Goal: Task Accomplishment & Management: Use online tool/utility

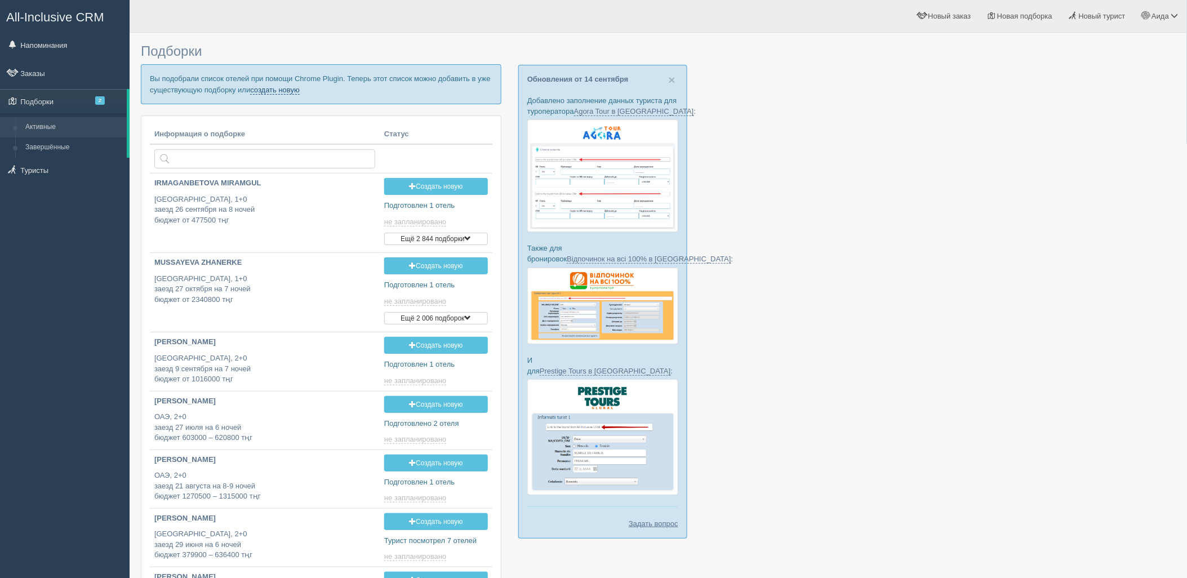
click at [260, 91] on link "создать новую" at bounding box center [275, 90] width 50 height 9
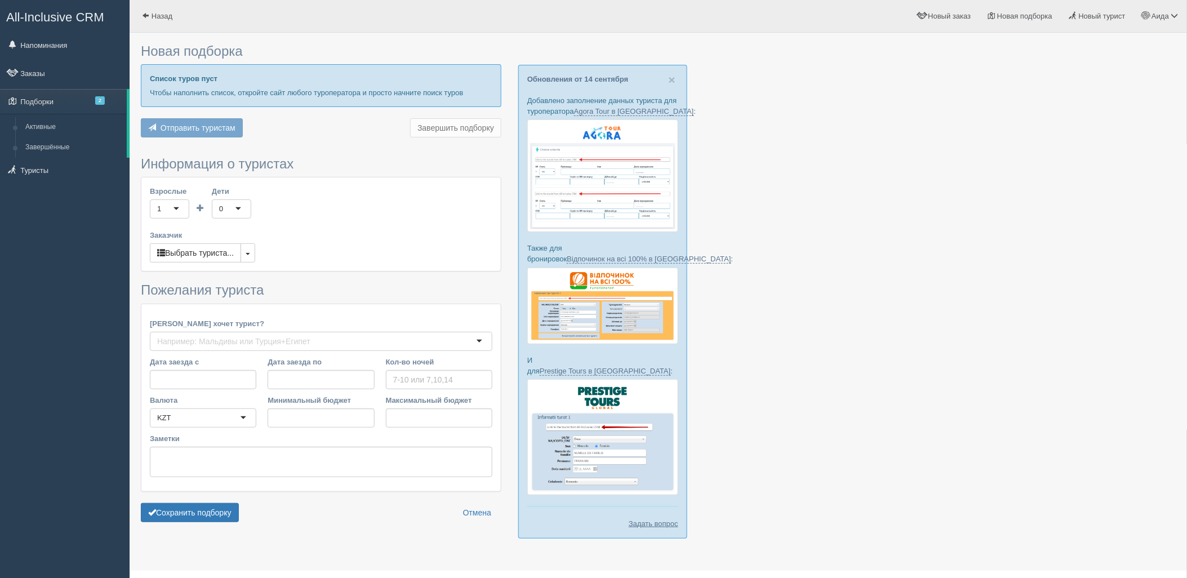
type input "6"
type input "436700"
type input "458700"
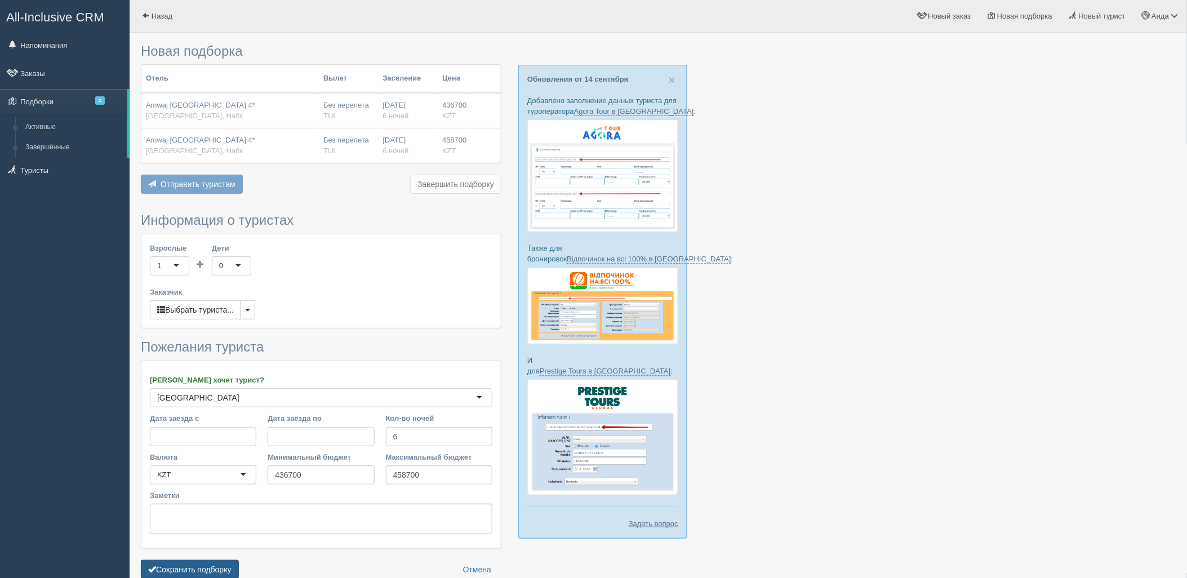
click at [217, 561] on button "Сохранить подборку" at bounding box center [190, 569] width 98 height 19
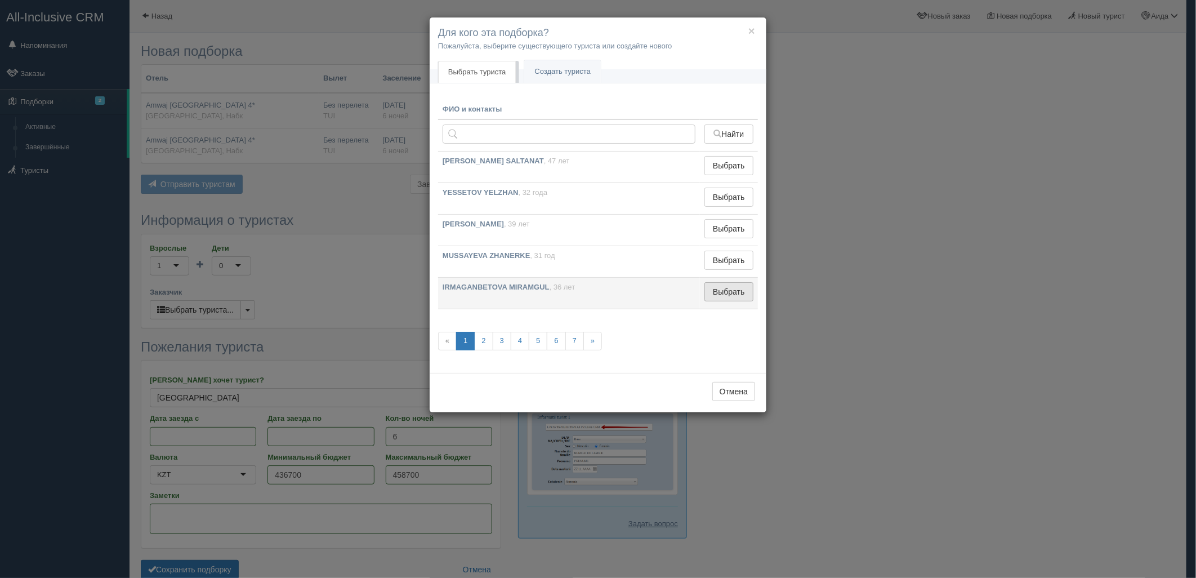
click at [721, 286] on button "Выбрать" at bounding box center [728, 291] width 49 height 19
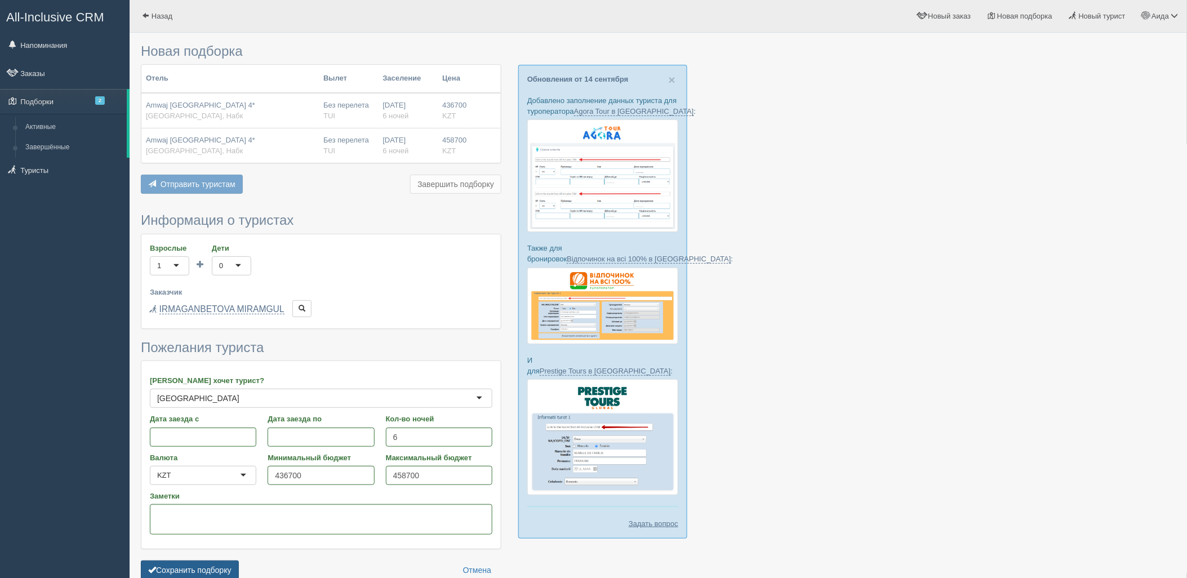
click at [215, 560] on button "Сохранить подборку" at bounding box center [190, 569] width 98 height 19
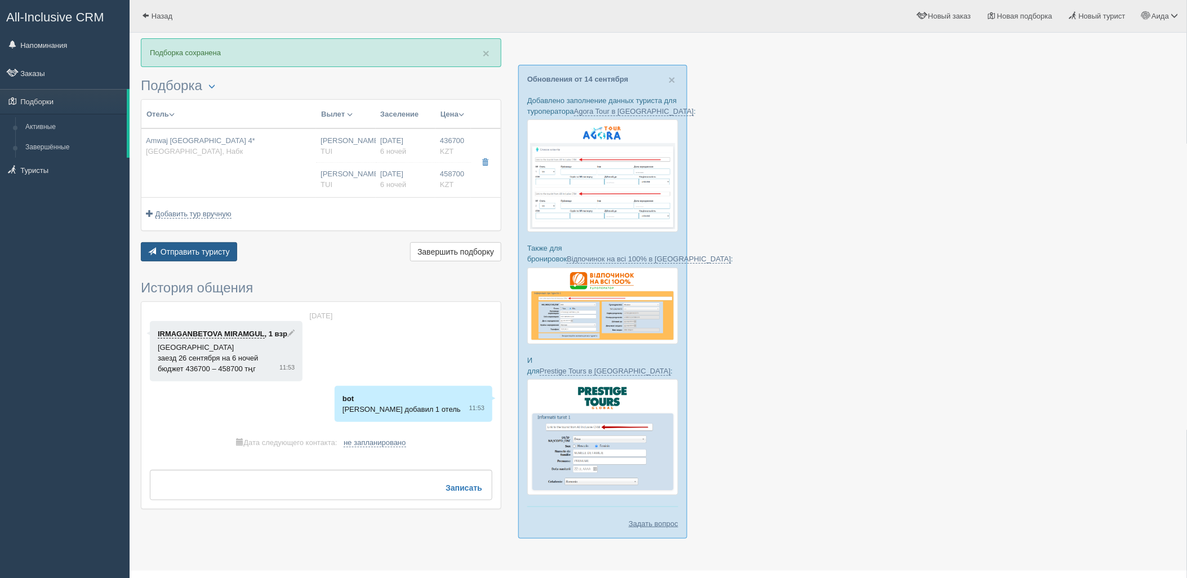
click at [186, 259] on button "Отправить туристу Отправить" at bounding box center [189, 251] width 96 height 19
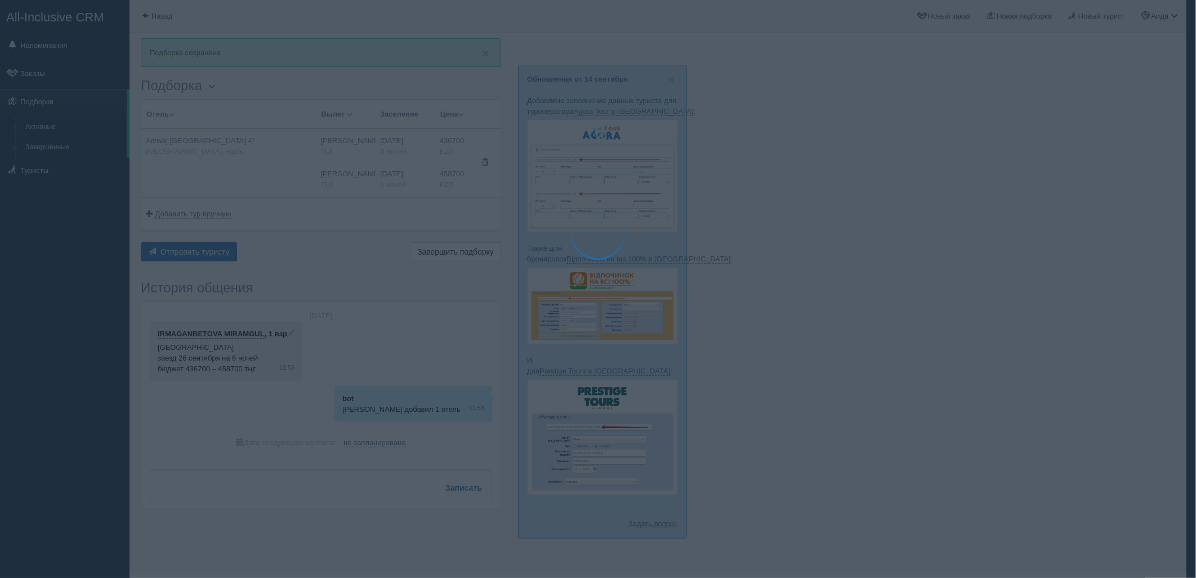
type textarea "🌞 Добрый день! Предлагаем Вам рассмотреть следующие варианты: 🌎 Египет, Набк 🏩 …"
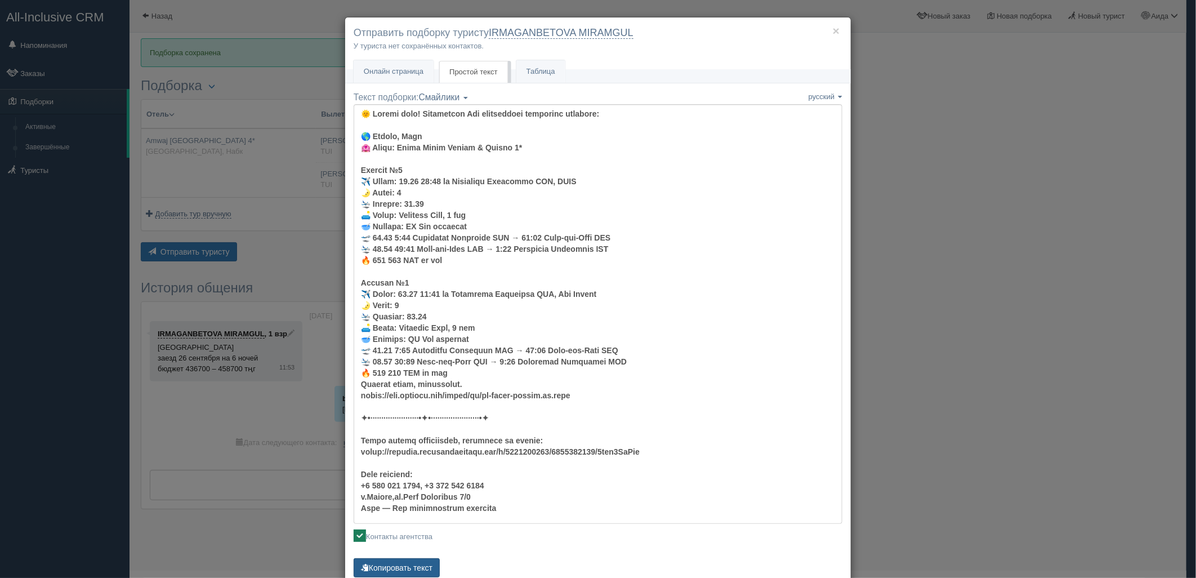
click at [421, 565] on button "Копировать текст" at bounding box center [397, 567] width 86 height 19
click at [904, 247] on div "× Отправить подборку туристу IRMAGANBETOVA MIRAMGUL У туриста нет сохранённых к…" at bounding box center [598, 289] width 1196 height 578
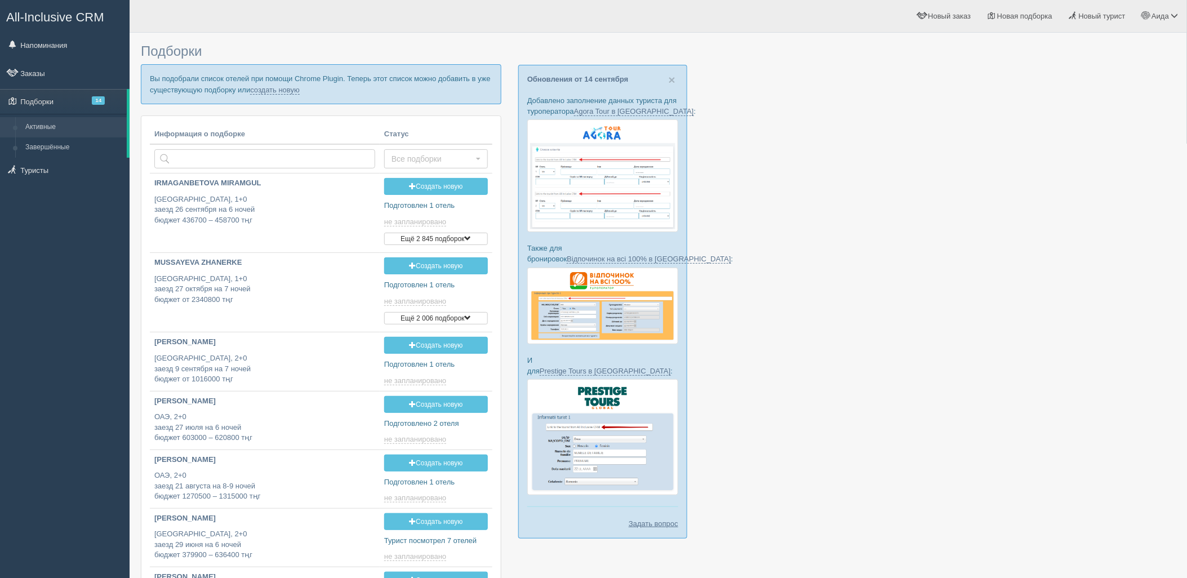
click at [260, 94] on p "Вы подобрали список отелей при помощи Chrome Plugin. Теперь этот список можно д…" at bounding box center [321, 83] width 360 height 39
click at [260, 91] on link "создать новую" at bounding box center [275, 90] width 50 height 9
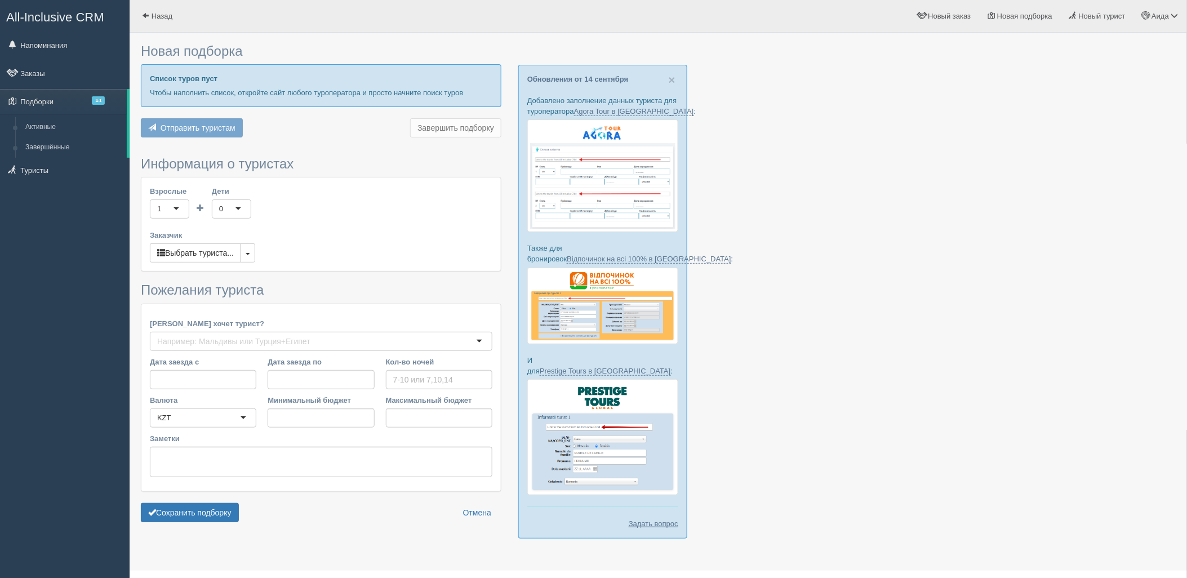
type input "6-7"
type input "961200"
type input "2267100"
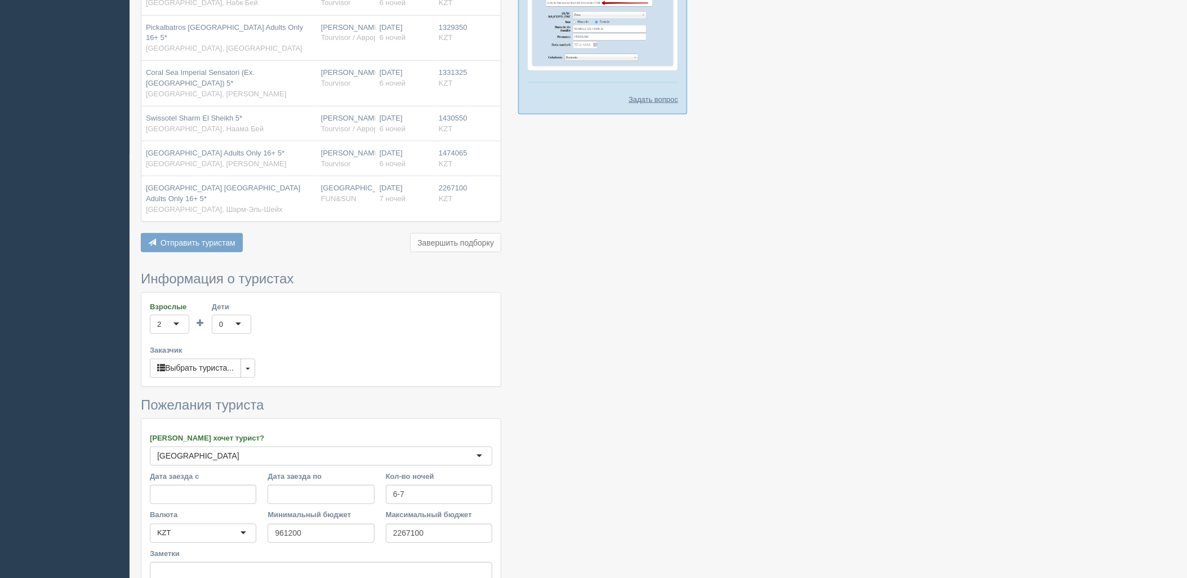
scroll to position [520, 0]
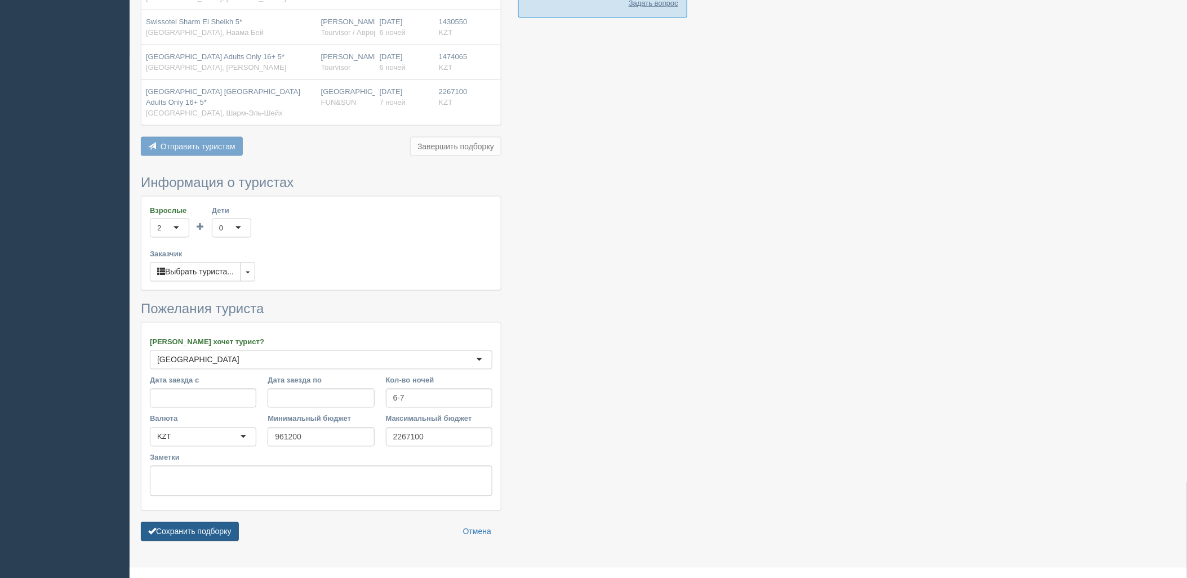
click at [182, 522] on button "Сохранить подборку" at bounding box center [190, 531] width 98 height 19
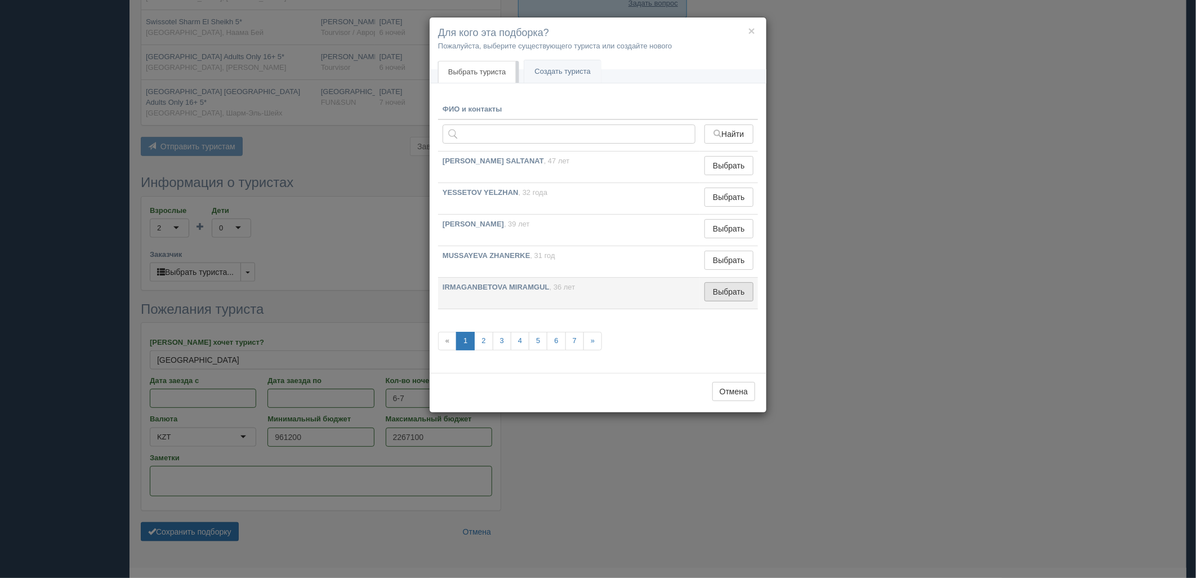
click at [736, 290] on button "Выбрать" at bounding box center [728, 291] width 49 height 19
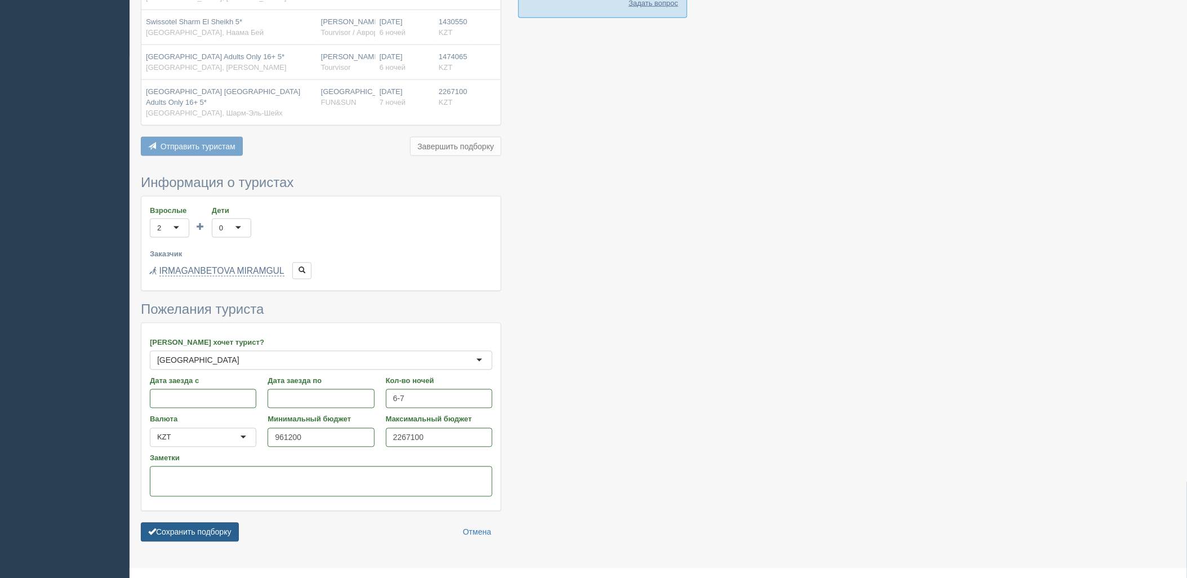
click at [222, 523] on button "Сохранить подборку" at bounding box center [190, 532] width 98 height 19
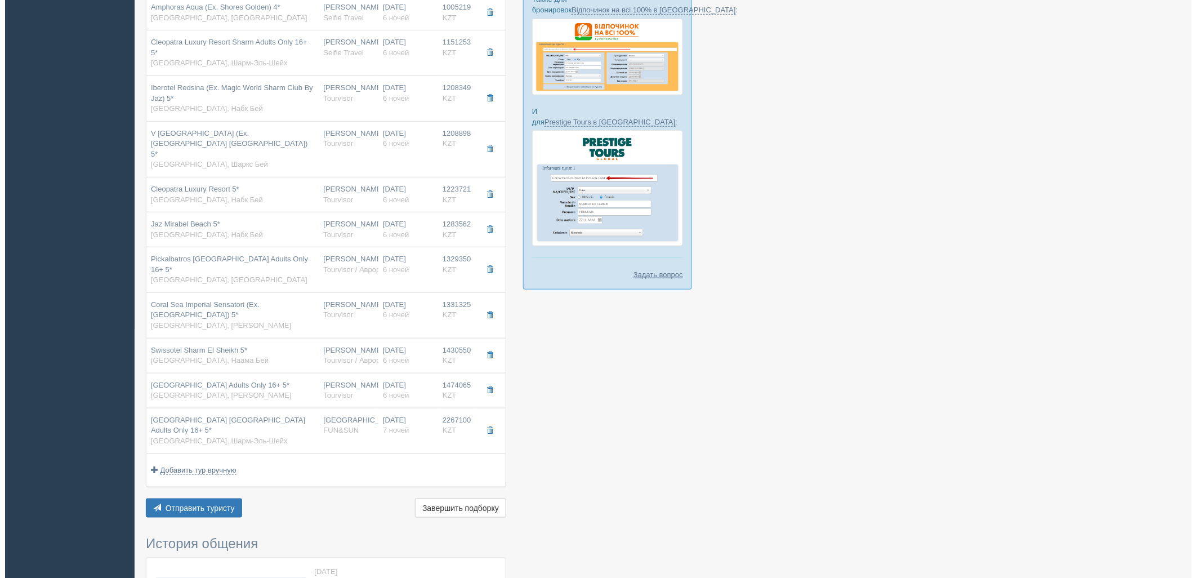
scroll to position [355, 0]
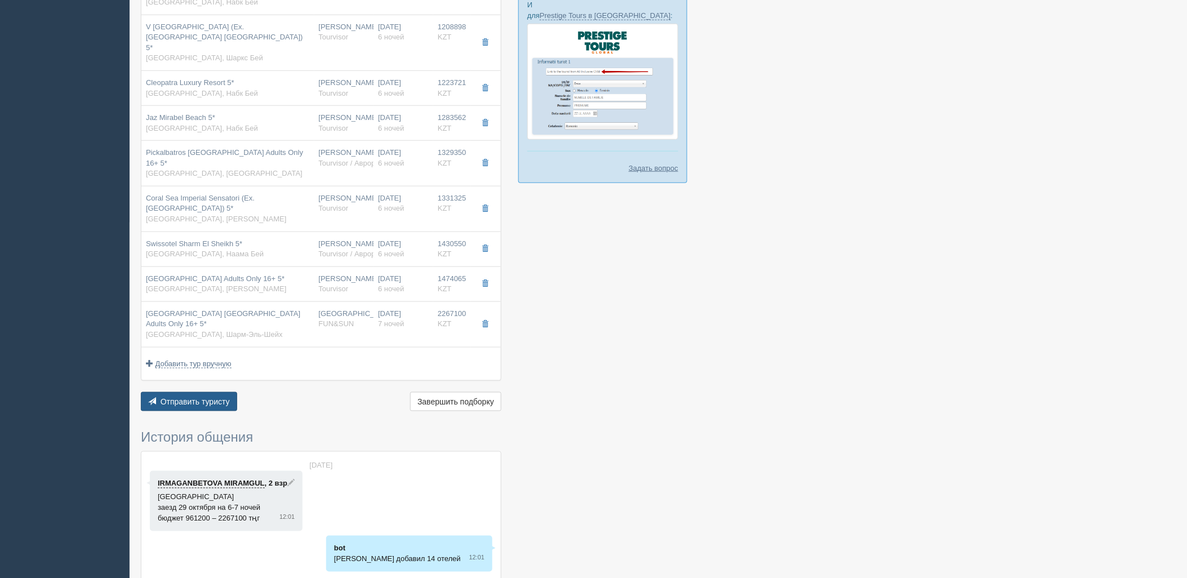
click at [188, 397] on span "Отправить туристу" at bounding box center [194, 401] width 69 height 9
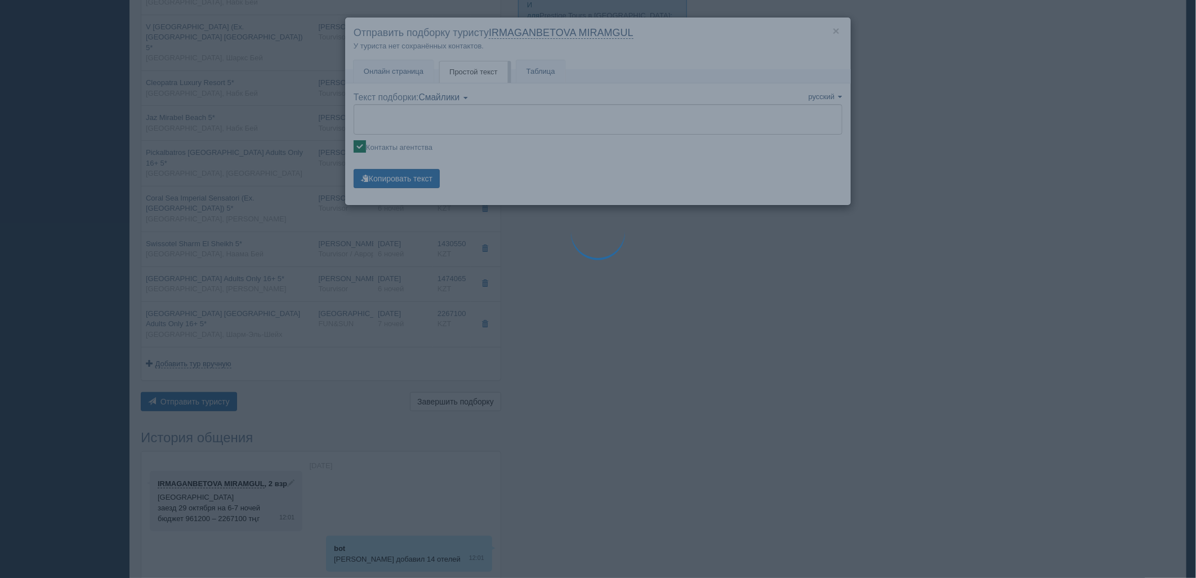
type textarea "🌞 Добрый день! Предлагаем Вам рассмотреть следующие варианты: 🌎 Египет, Наама Б…"
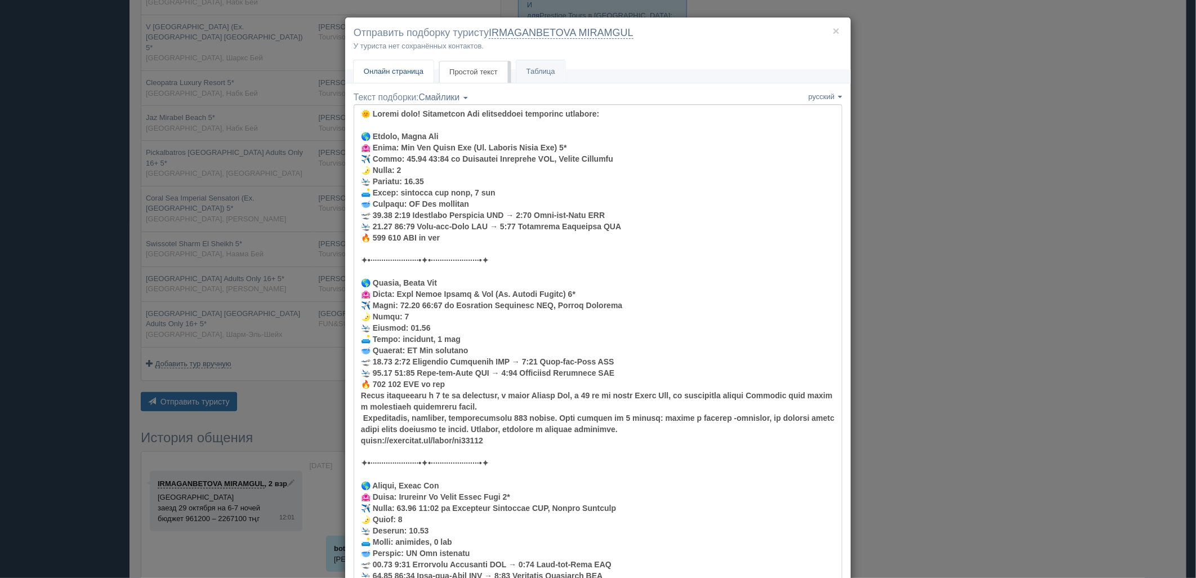
click at [414, 70] on span "Онлайн страница" at bounding box center [394, 71] width 60 height 8
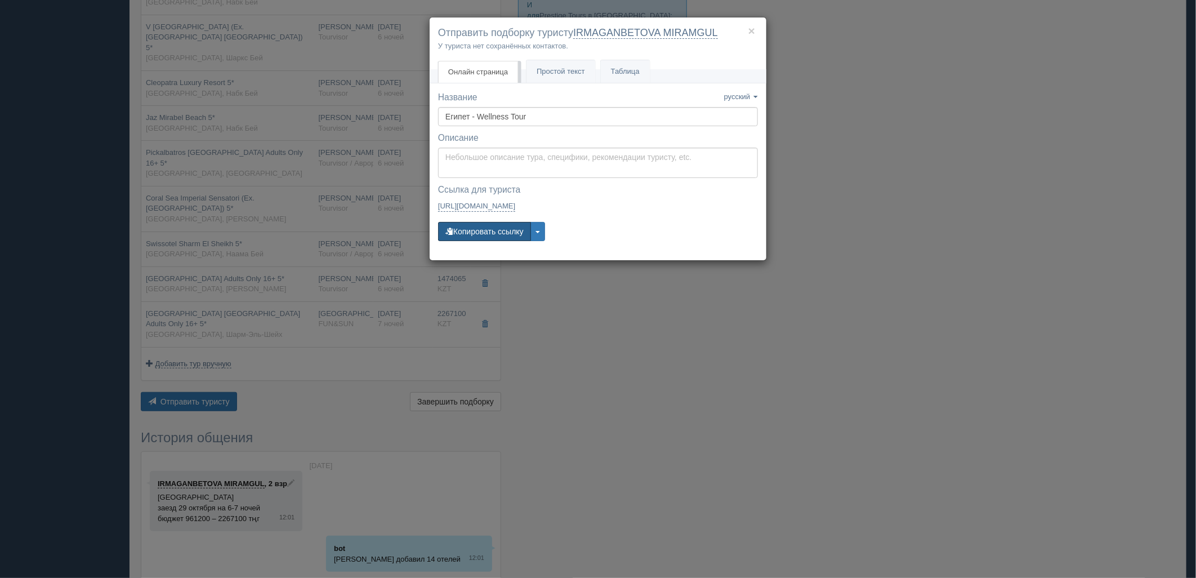
drag, startPoint x: 481, startPoint y: 222, endPoint x: 493, endPoint y: 212, distance: 15.2
click at [482, 222] on button "Копировать ссылку" at bounding box center [484, 231] width 93 height 19
drag, startPoint x: 848, startPoint y: 155, endPoint x: 823, endPoint y: 127, distance: 37.9
click at [848, 155] on div "× Отправить подборку туристу IRMAGANBETOVA MIRAMGUL У туриста нет сохранённых к…" at bounding box center [598, 289] width 1196 height 578
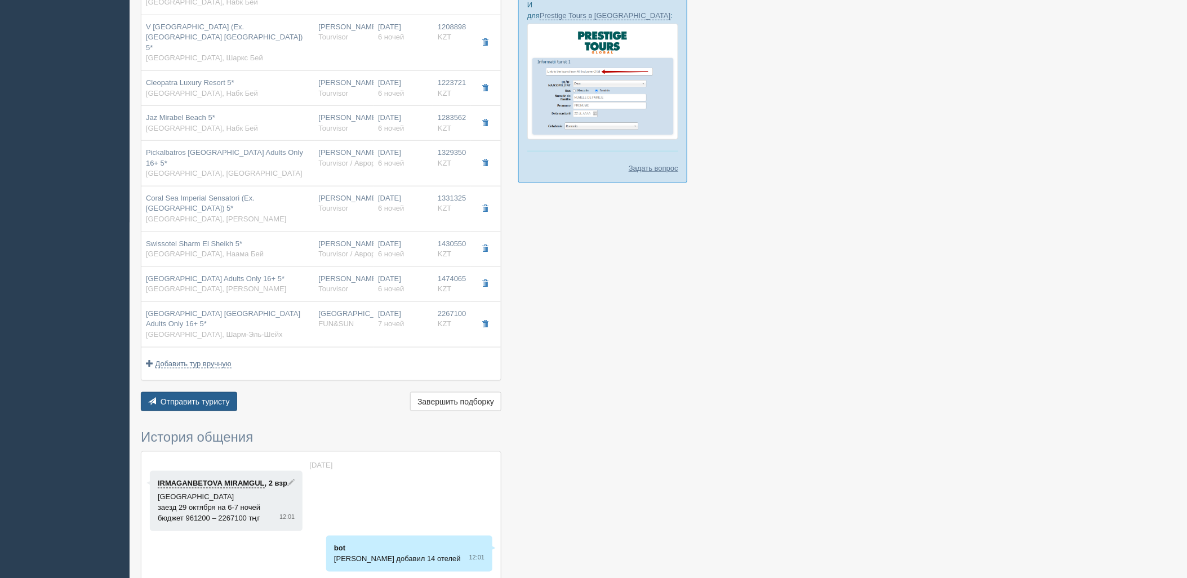
click at [166, 392] on button "Отправить туристу Отправить" at bounding box center [189, 401] width 96 height 19
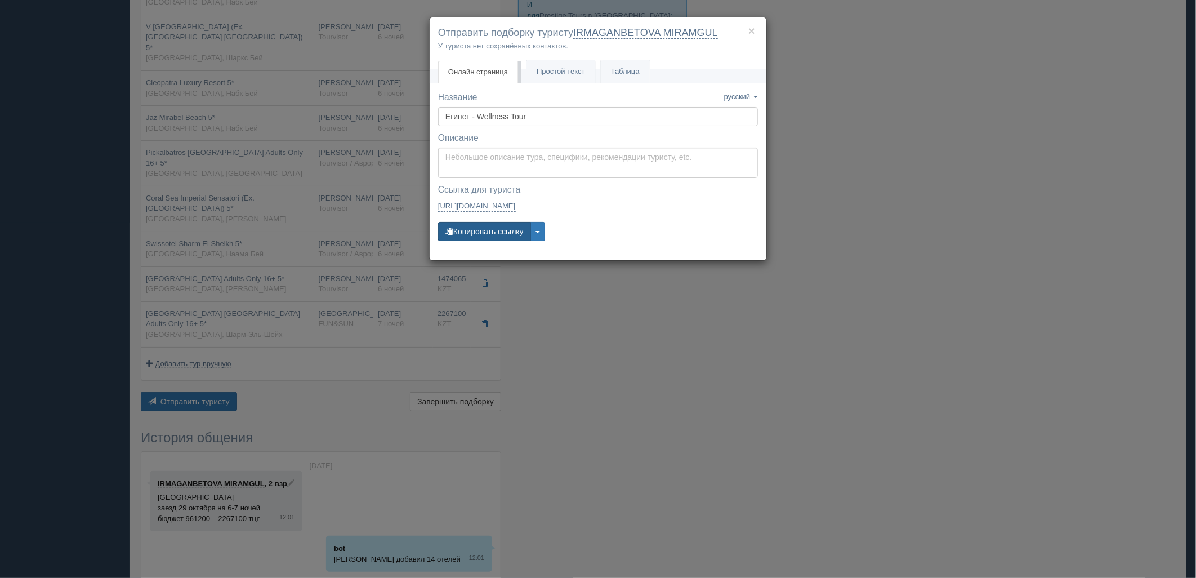
click at [476, 230] on button "Копировать ссылку" at bounding box center [484, 231] width 93 height 19
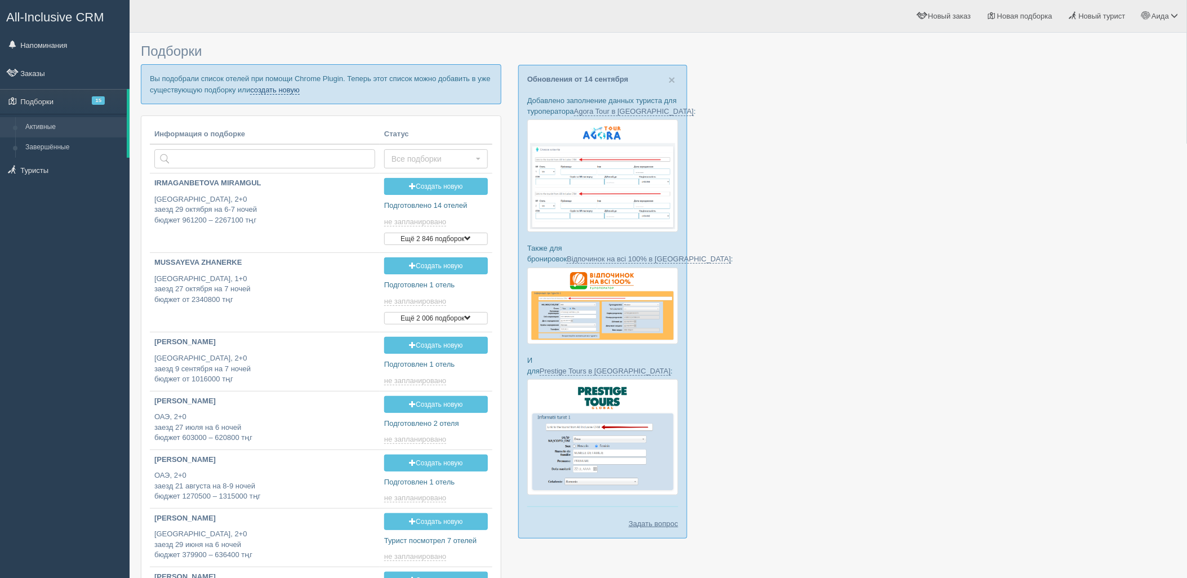
click at [293, 92] on link "создать новую" at bounding box center [275, 90] width 50 height 9
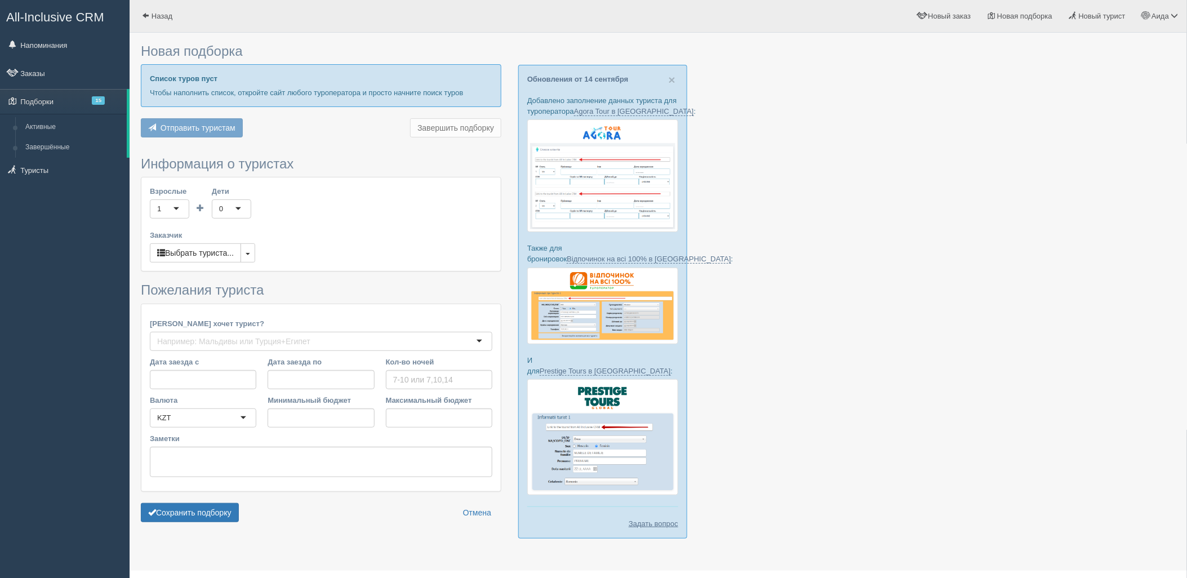
type input "6-7"
type input "909600"
type input "1700200"
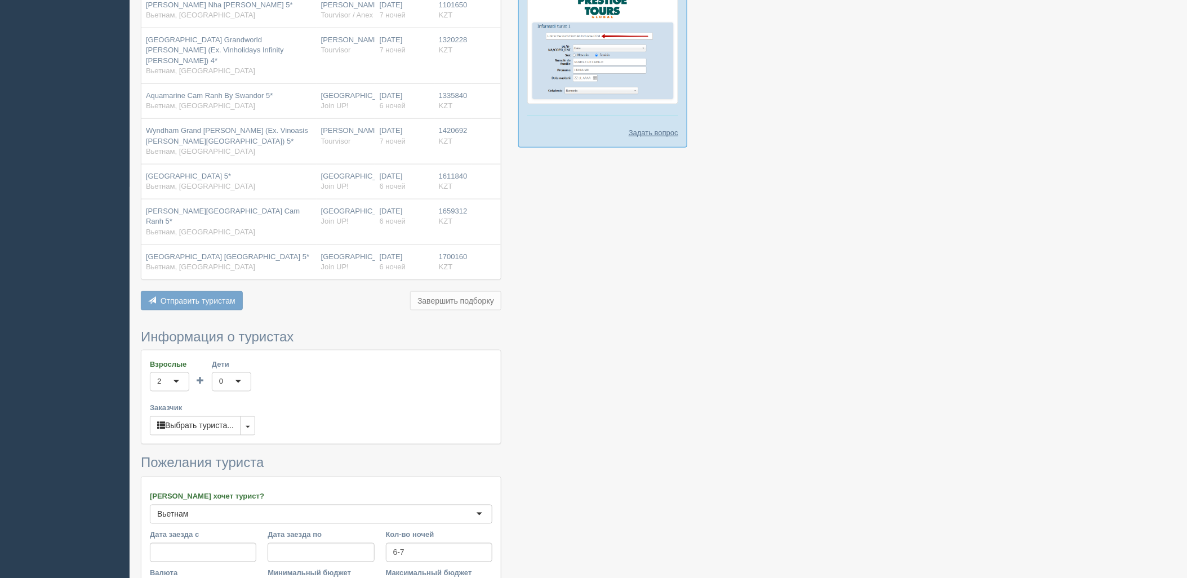
scroll to position [534, 0]
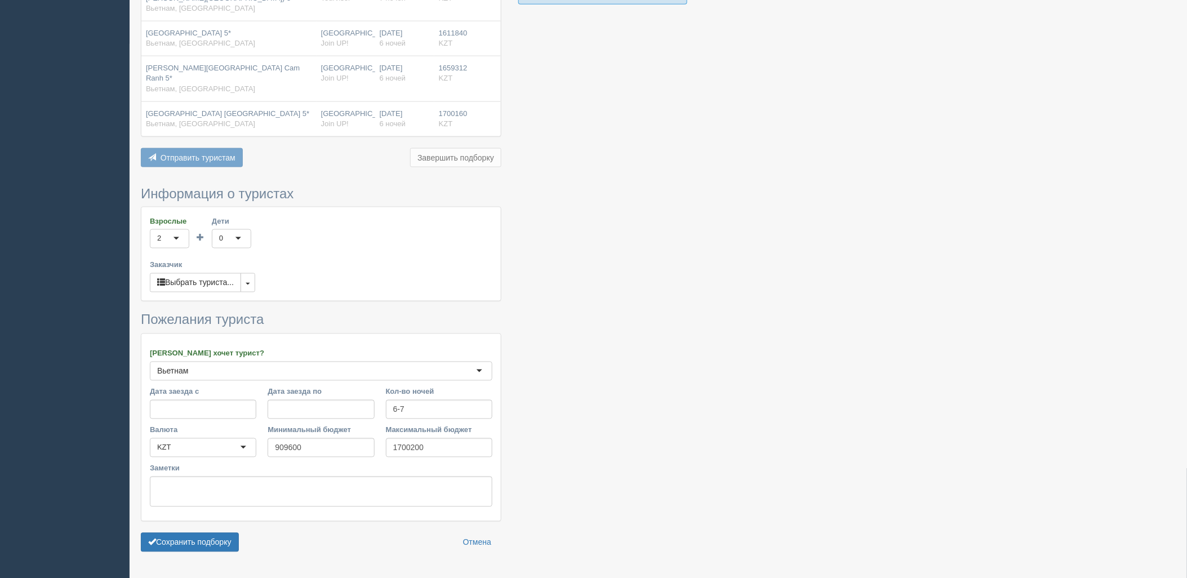
click at [214, 498] on form "Информация о туристах Взрослые 2 2 1 2 3 4 5 6 7 8 9 10 11 12 13 14 15 16 17 18…" at bounding box center [321, 371] width 360 height 371
drag, startPoint x: 216, startPoint y: 504, endPoint x: 259, endPoint y: 497, distance: 43.3
click at [217, 533] on button "Сохранить подборку" at bounding box center [190, 542] width 98 height 19
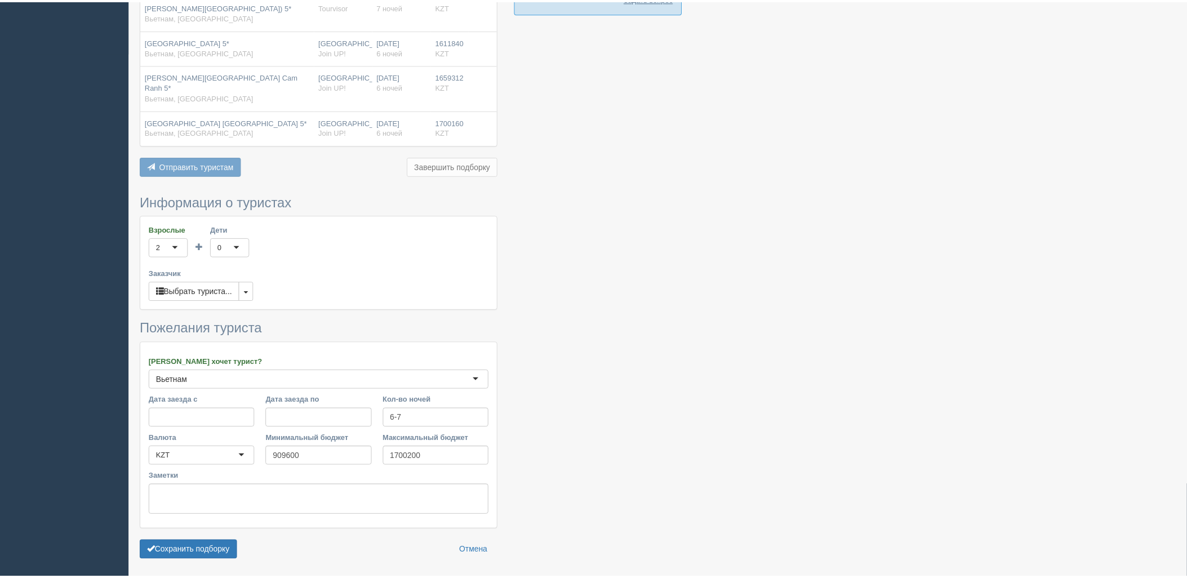
scroll to position [471, 0]
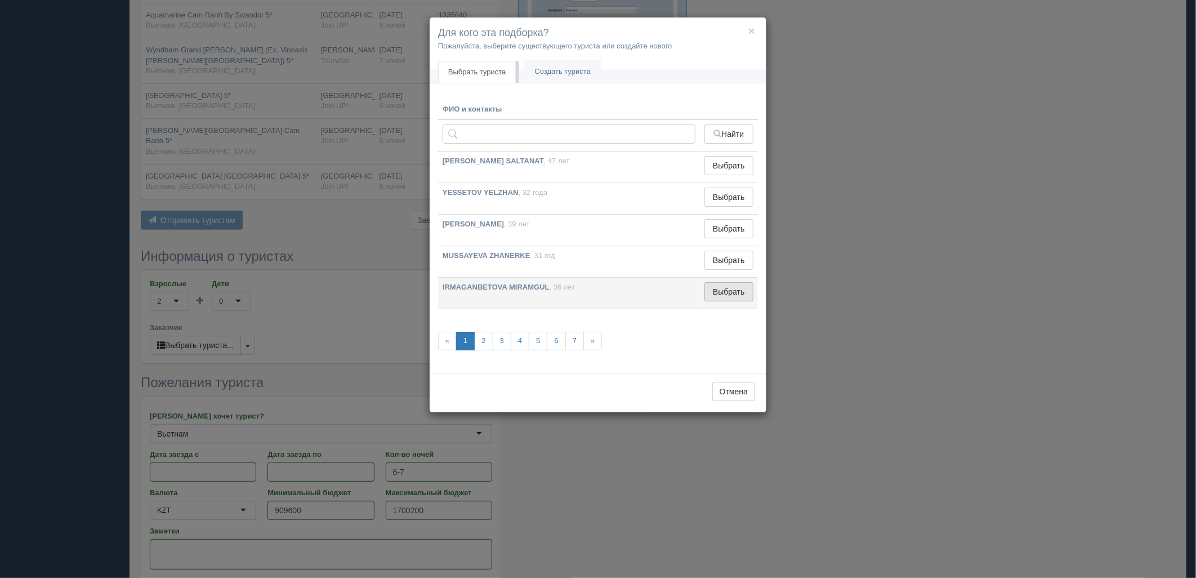
click at [714, 289] on button "Выбрать" at bounding box center [728, 291] width 49 height 19
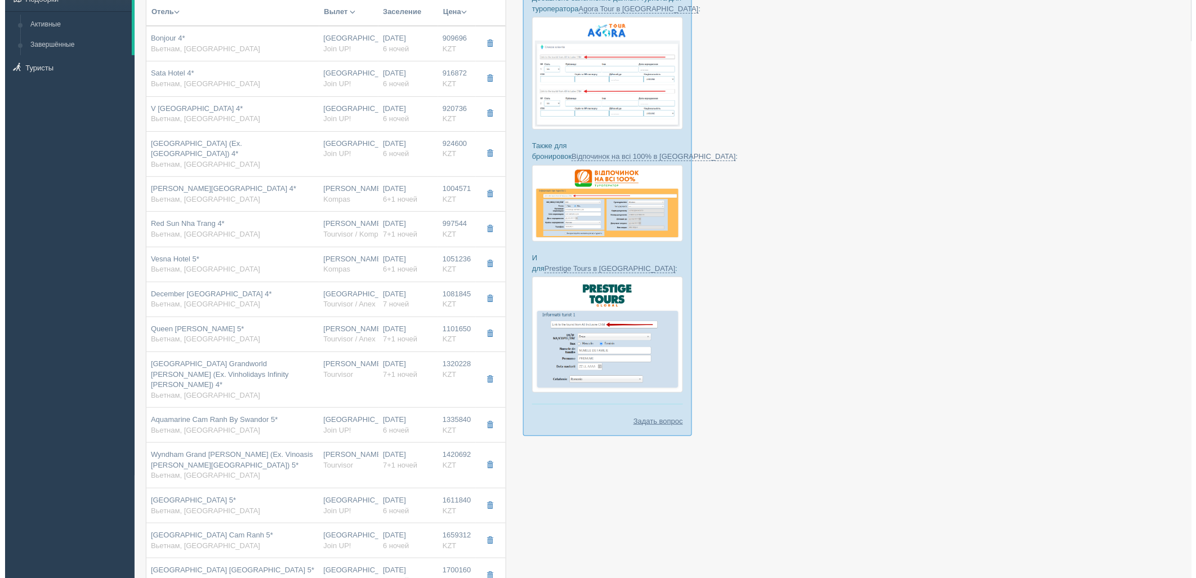
scroll to position [149, 0]
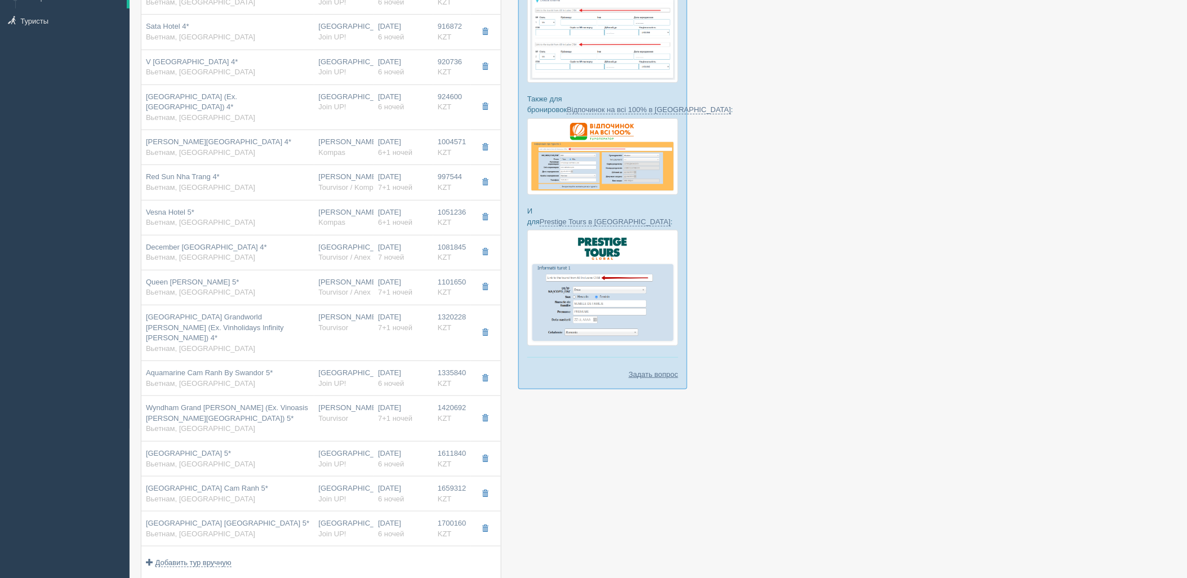
click at [224, 566] on div "Отель Разделить отели... Вылет Выезд Авиа Автобус Заселение Цена Дешёвые вначале" at bounding box center [321, 281] width 360 height 663
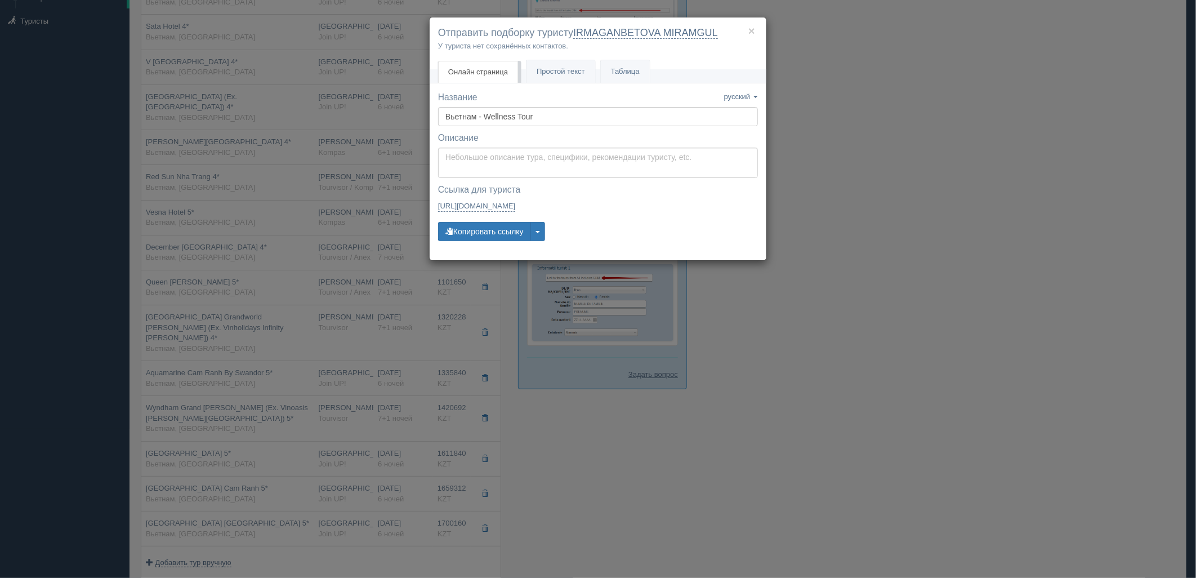
click at [488, 220] on div "Название Название сохранено русский english eesti latviešu polski українська ру…" at bounding box center [598, 171] width 320 height 160
click at [488, 222] on button "Копировать ссылку" at bounding box center [484, 231] width 93 height 19
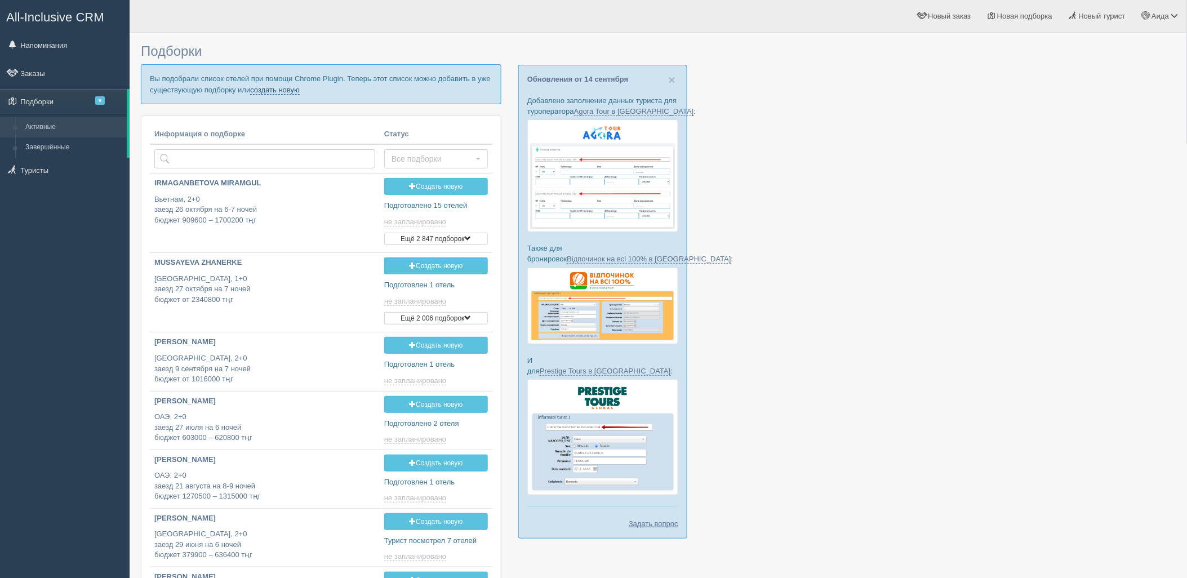
click at [289, 91] on link "создать новую" at bounding box center [275, 90] width 50 height 9
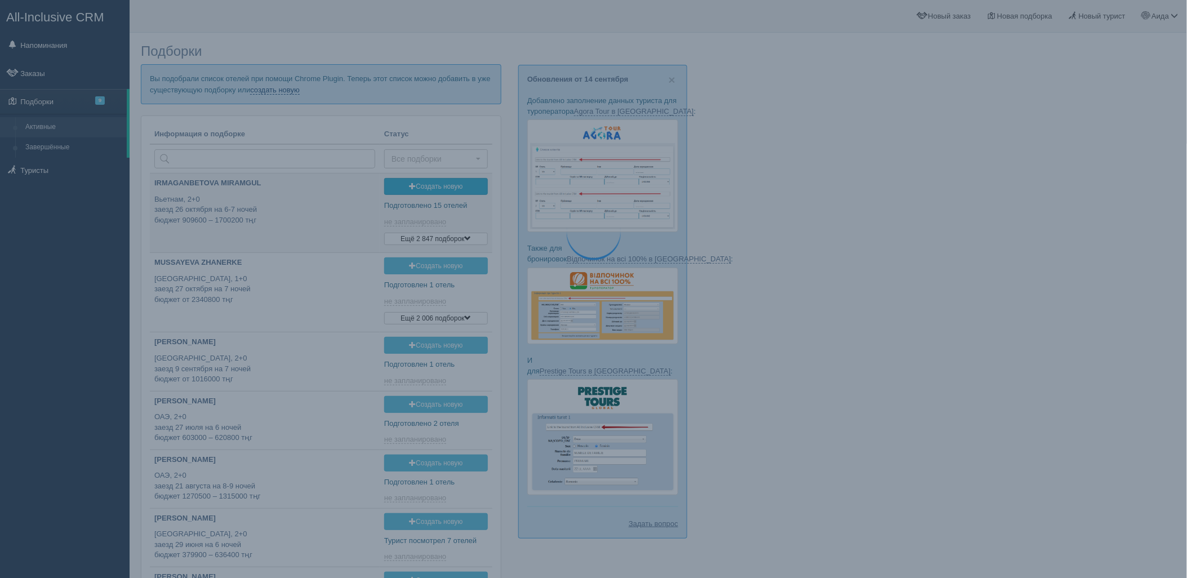
type input "[DATE] 13:05"
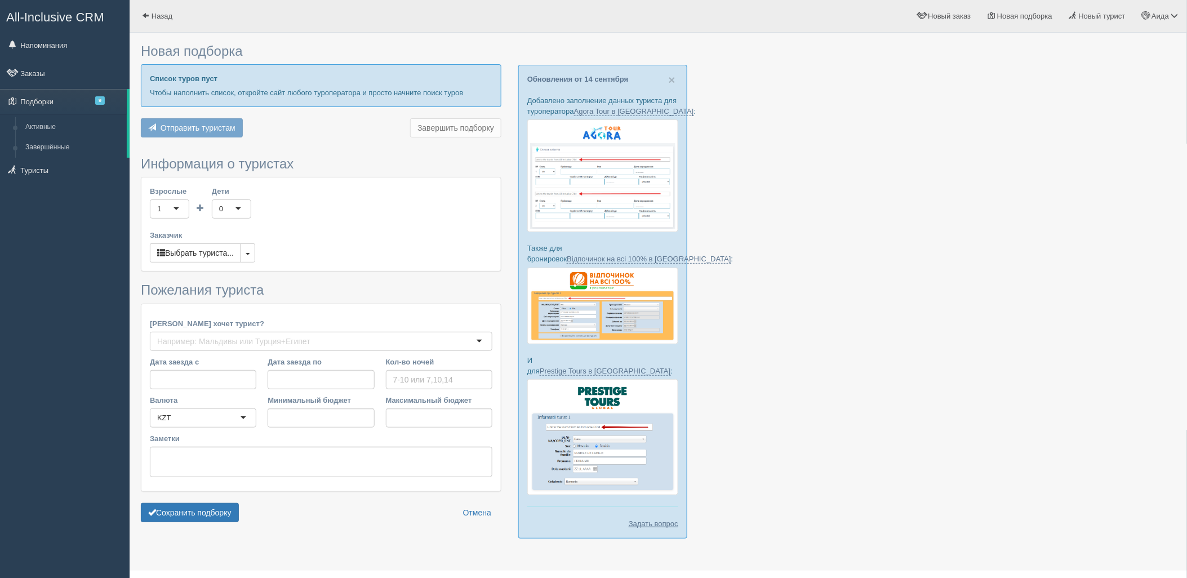
type input "5-6"
type input "936800"
type input "1407900"
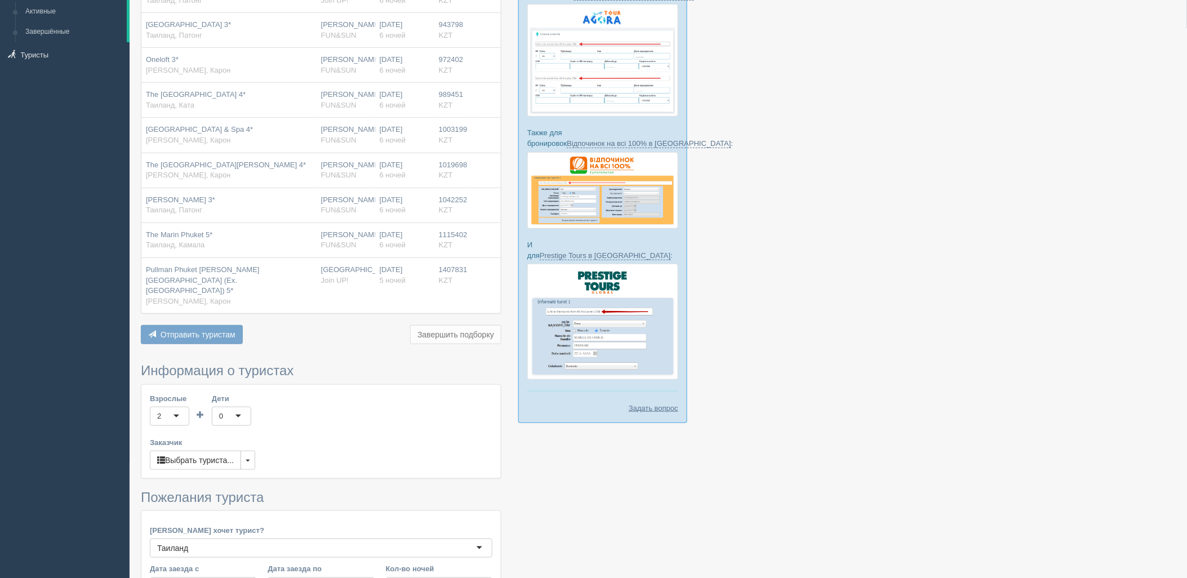
scroll to position [274, 0]
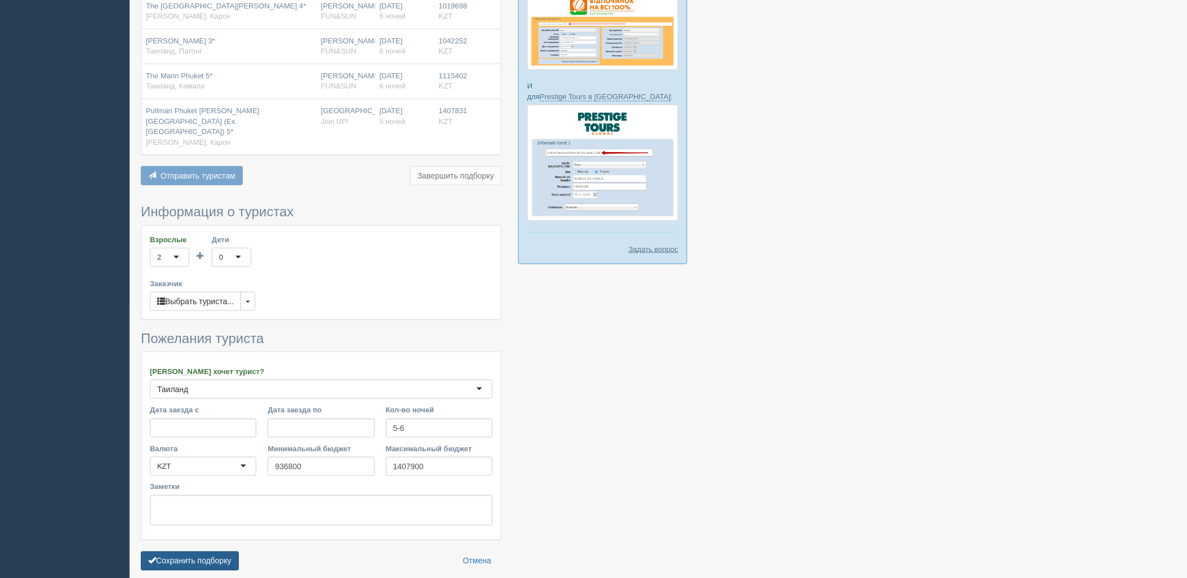
click at [207, 551] on button "Сохранить подборку" at bounding box center [190, 560] width 98 height 19
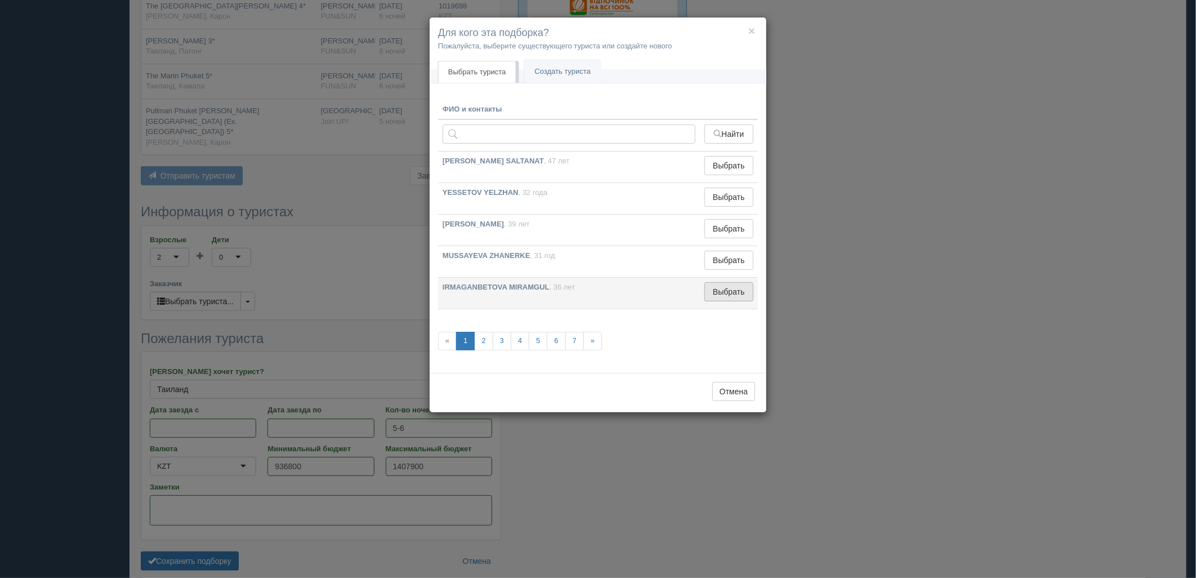
click at [734, 291] on button "Выбрать" at bounding box center [728, 291] width 49 height 19
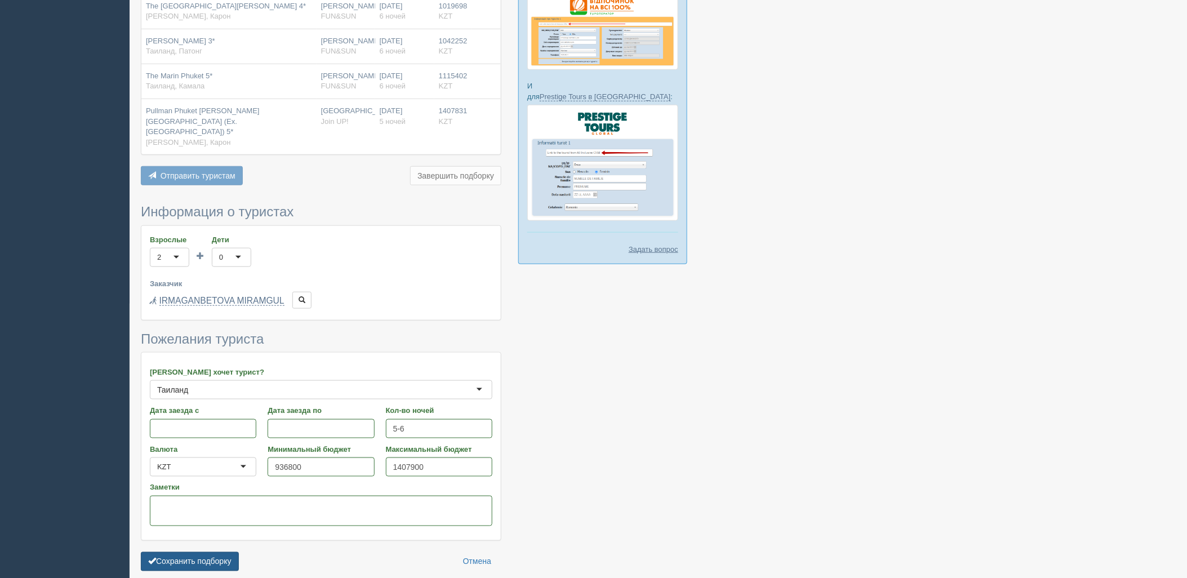
click at [207, 552] on button "Сохранить подборку" at bounding box center [190, 561] width 98 height 19
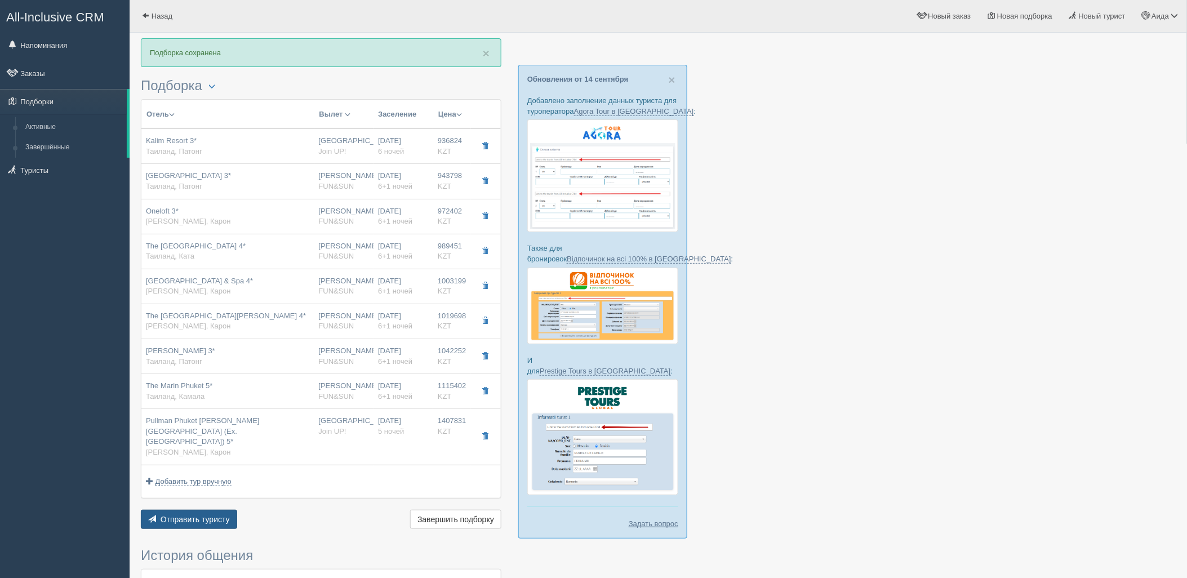
click at [195, 515] on span "Отправить туристу" at bounding box center [194, 519] width 69 height 9
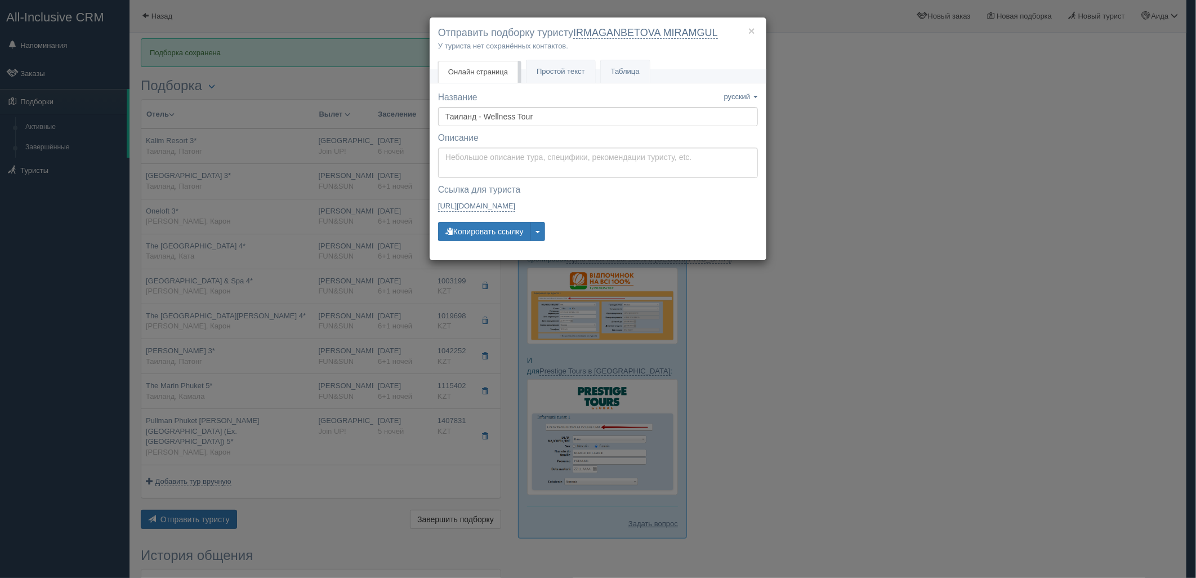
drag, startPoint x: 937, startPoint y: 211, endPoint x: 928, endPoint y: 190, distance: 22.7
click at [935, 207] on div "× Отправить подборку туристу IRMAGANBETOVA MIRAMGUL У туриста нет сохранённых к…" at bounding box center [598, 289] width 1196 height 578
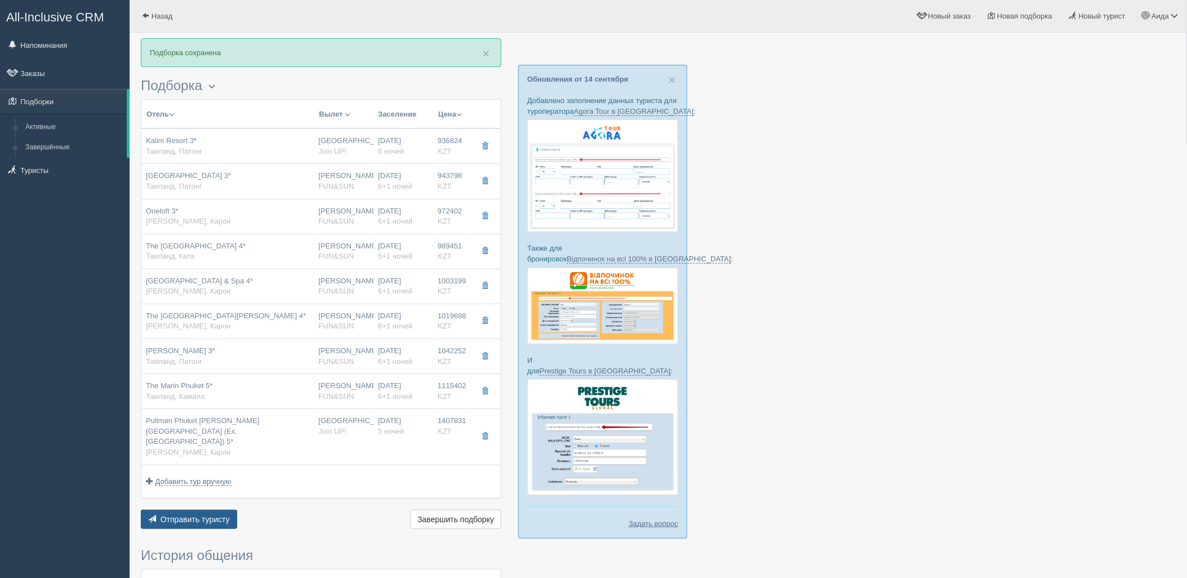
click at [189, 515] on button "Отправить туристу Отправить" at bounding box center [189, 519] width 96 height 19
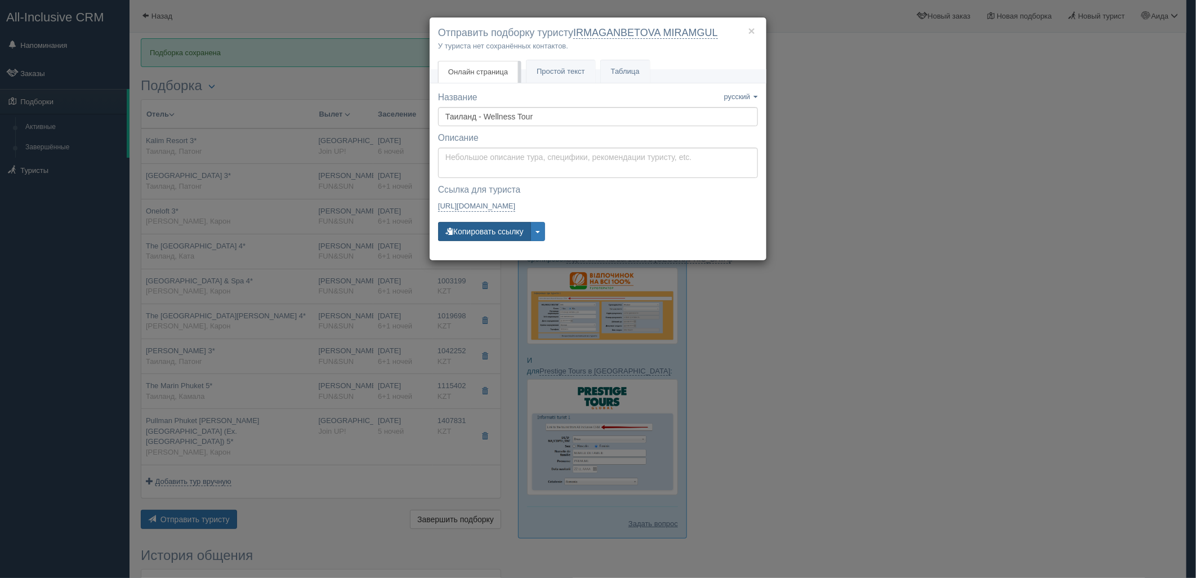
click at [499, 222] on button "Копировать ссылку" at bounding box center [484, 231] width 93 height 19
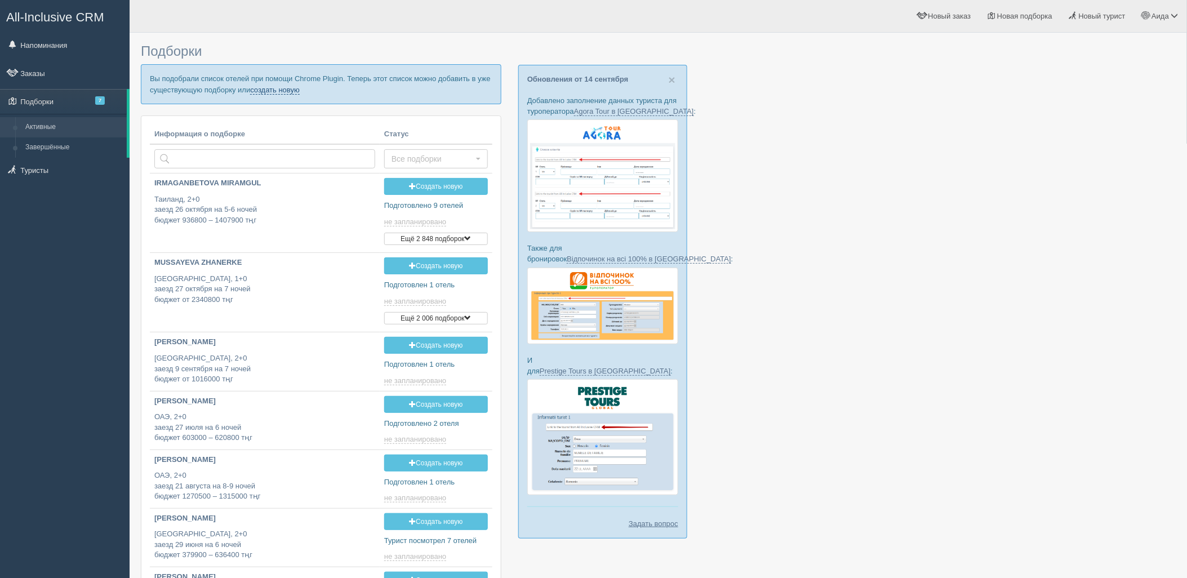
click at [288, 90] on link "создать новую" at bounding box center [275, 90] width 50 height 9
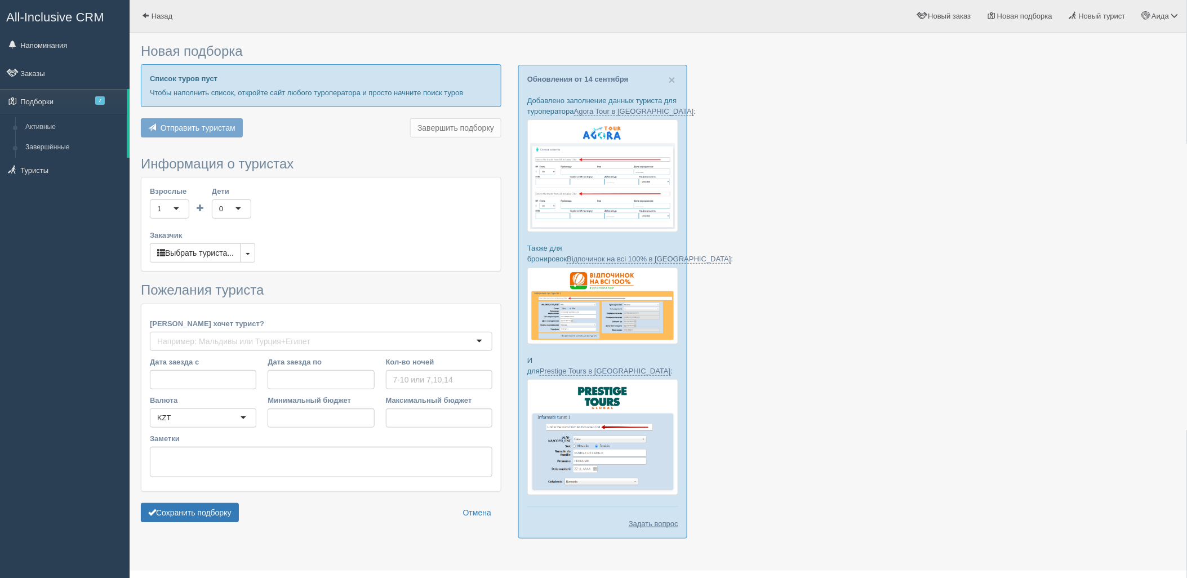
type input "7"
type input "1042300"
type input "1619500"
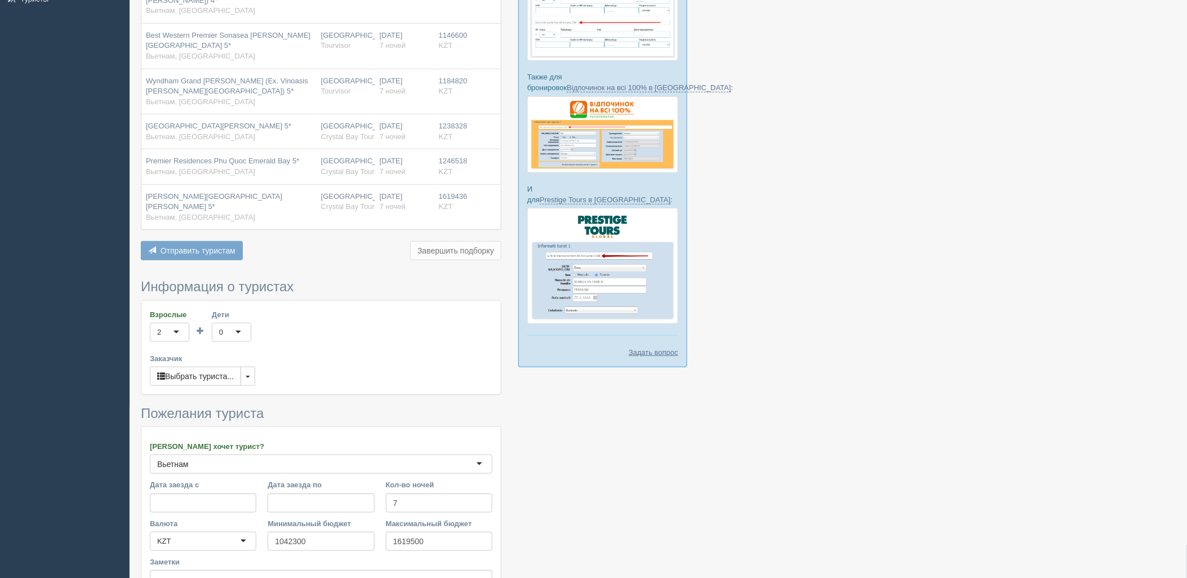
scroll to position [265, 0]
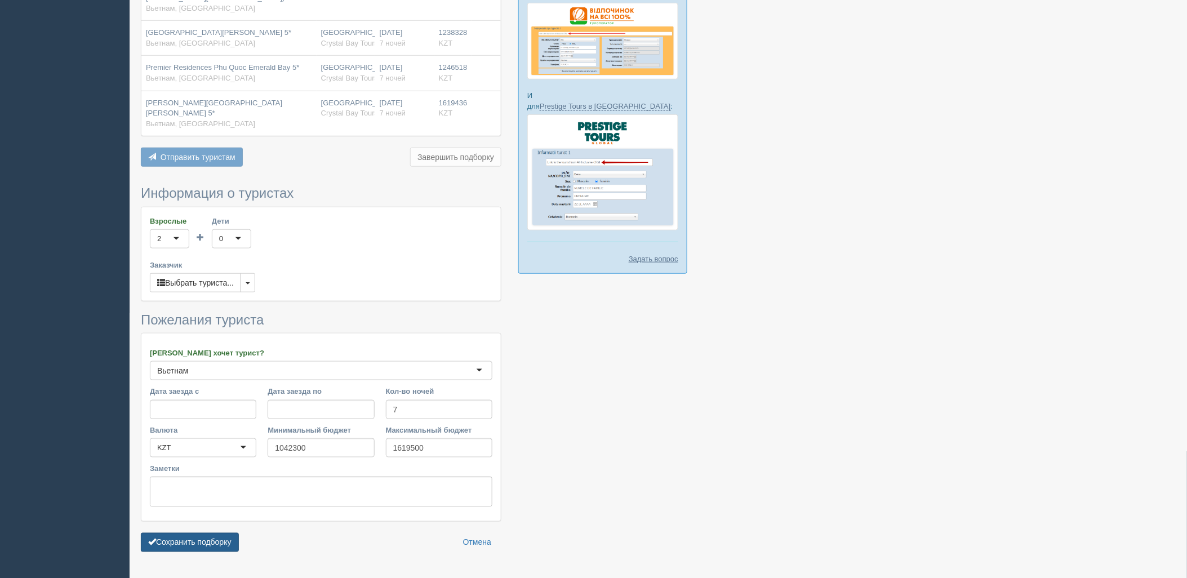
click at [221, 533] on button "Сохранить подборку" at bounding box center [190, 542] width 98 height 19
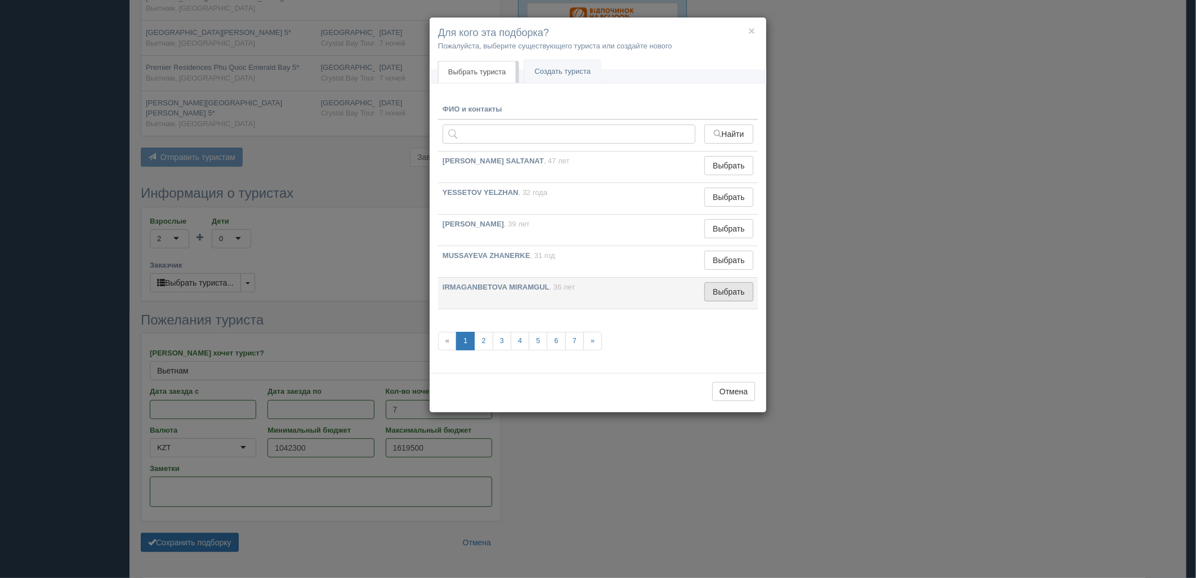
click at [735, 293] on button "Выбрать" at bounding box center [728, 291] width 49 height 19
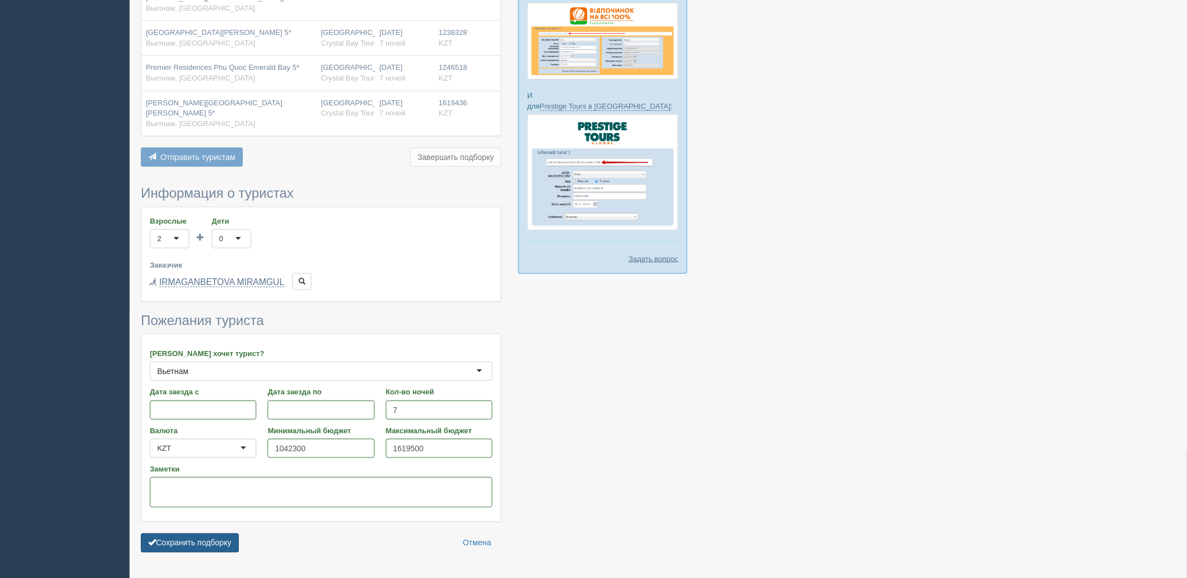
click at [237, 533] on button "Сохранить подборку" at bounding box center [190, 542] width 98 height 19
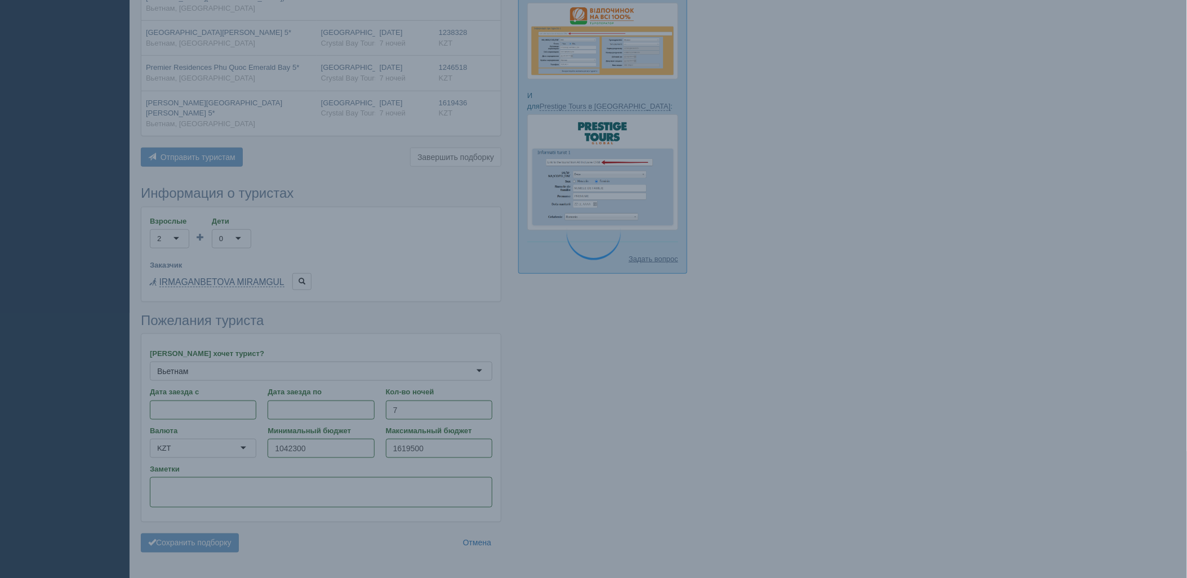
scroll to position [265, 0]
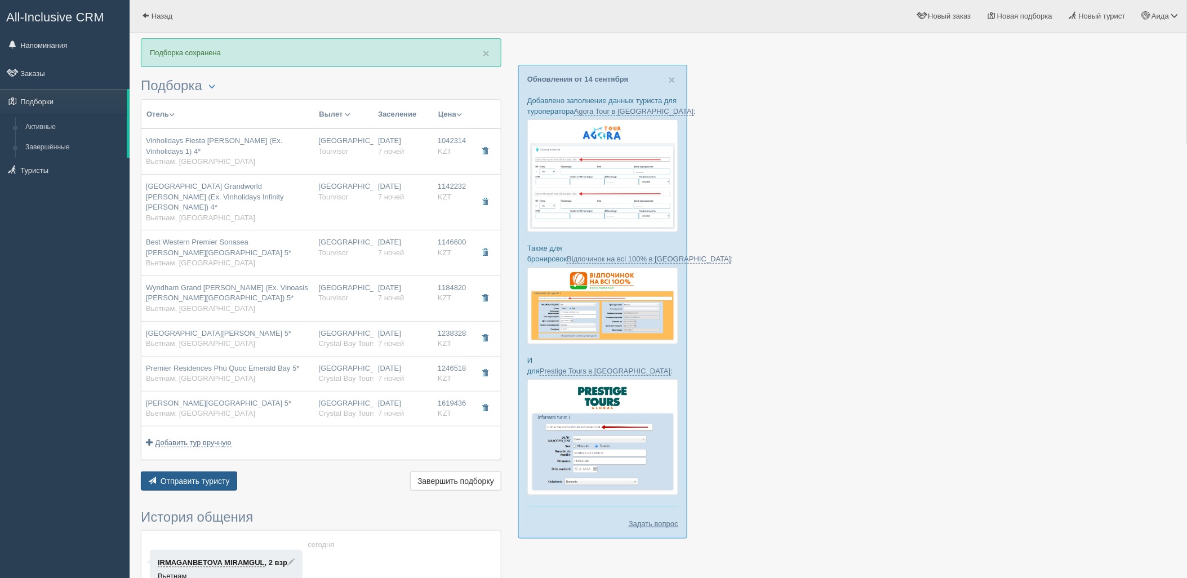
click at [217, 476] on span "Отправить туристу" at bounding box center [194, 480] width 69 height 9
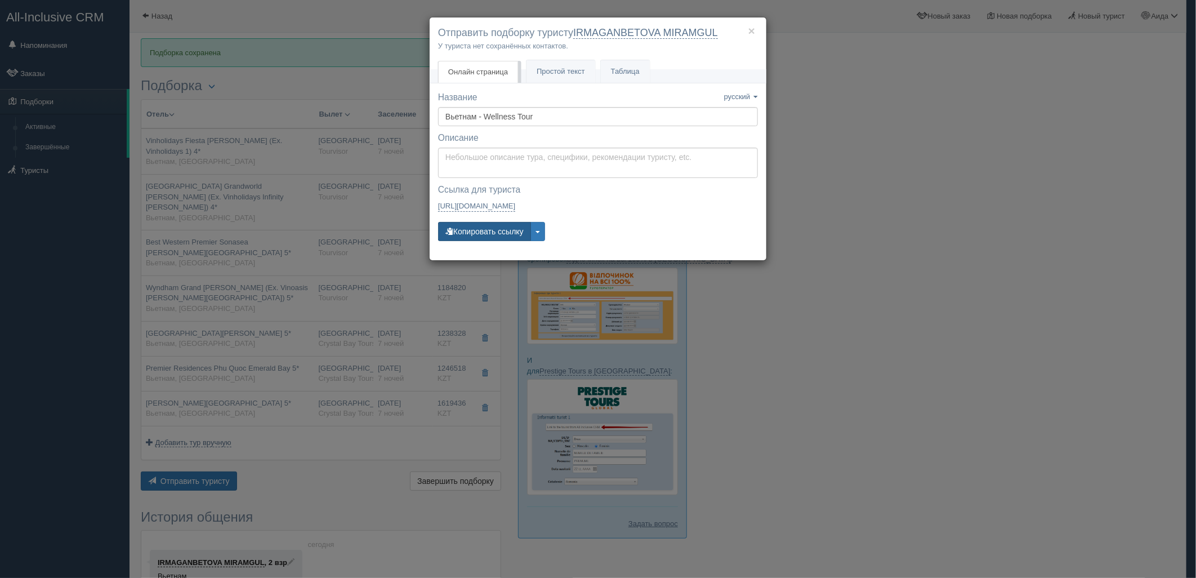
click at [518, 235] on button "Копировать ссылку" at bounding box center [484, 231] width 93 height 19
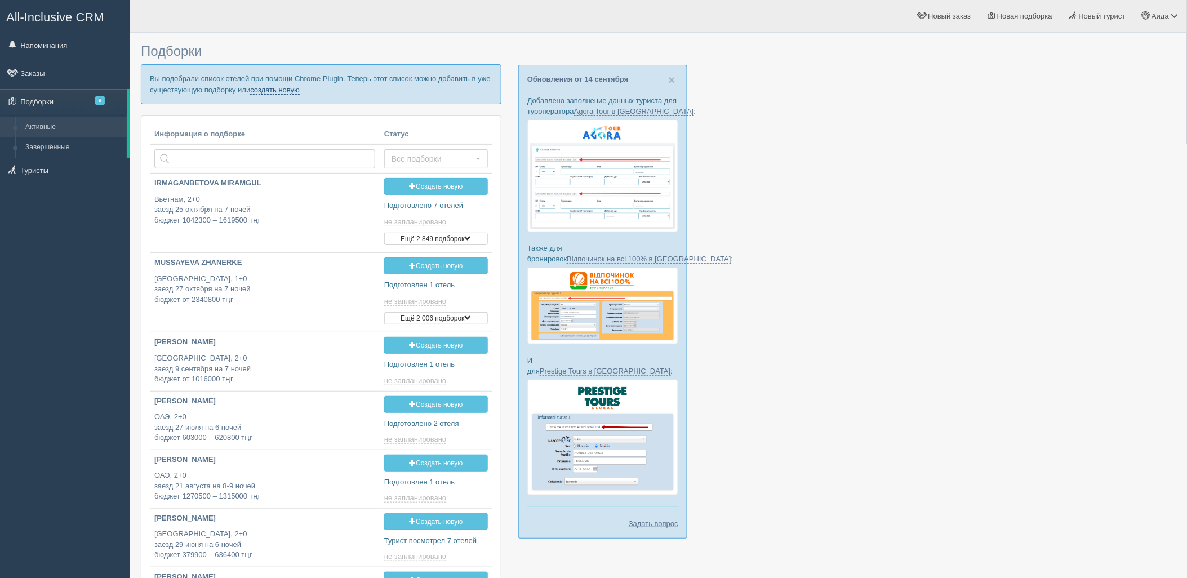
click at [285, 89] on link "создать новую" at bounding box center [275, 90] width 50 height 9
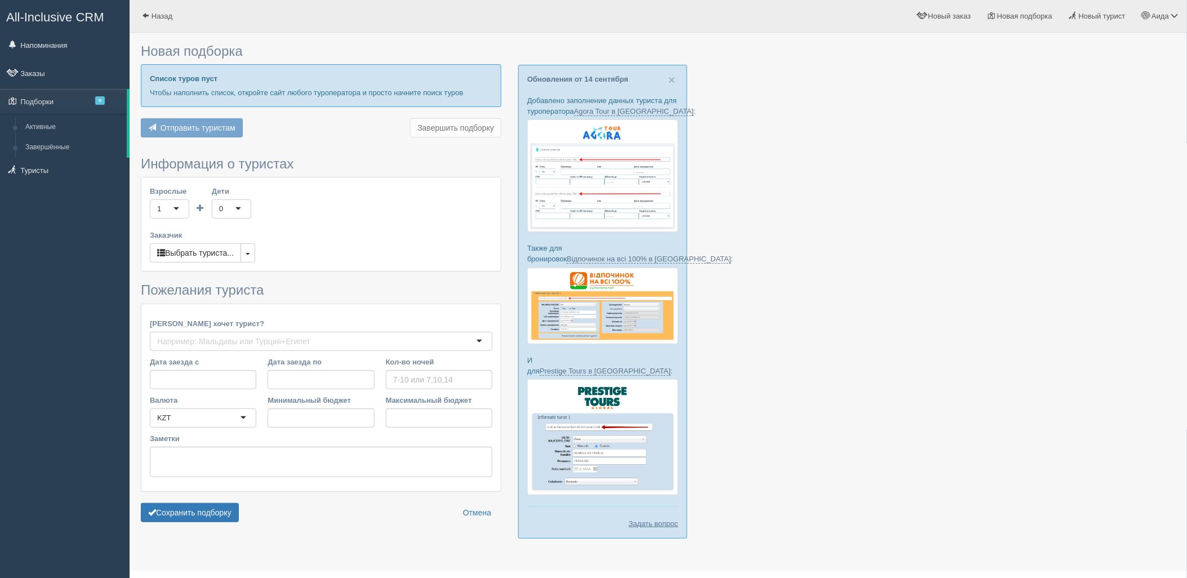
type input "6-9"
type input "980600"
type input "1427600"
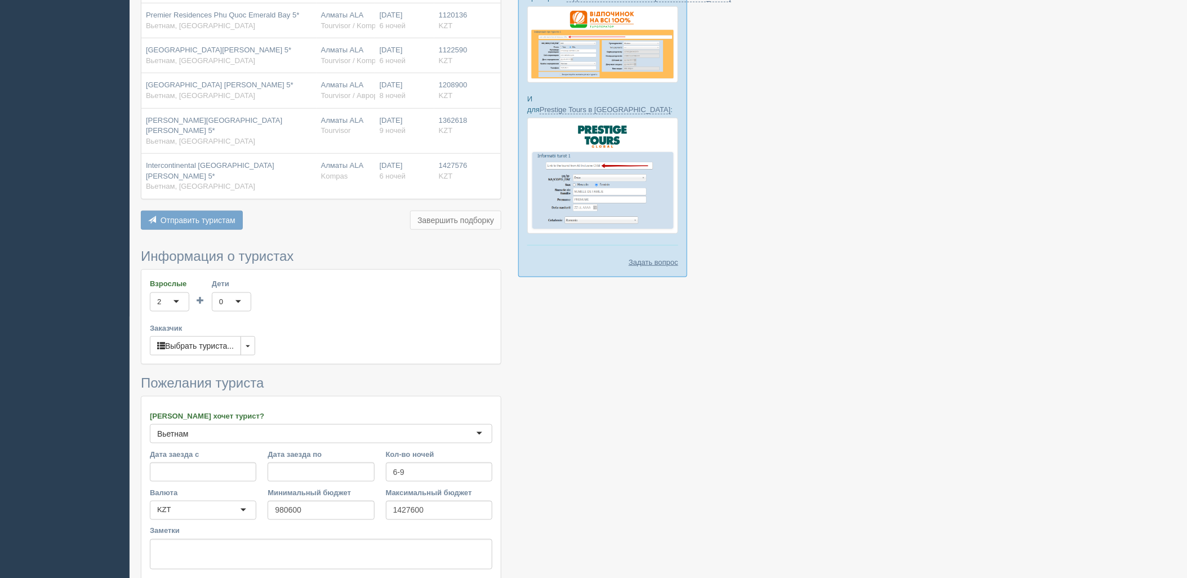
scroll to position [268, 0]
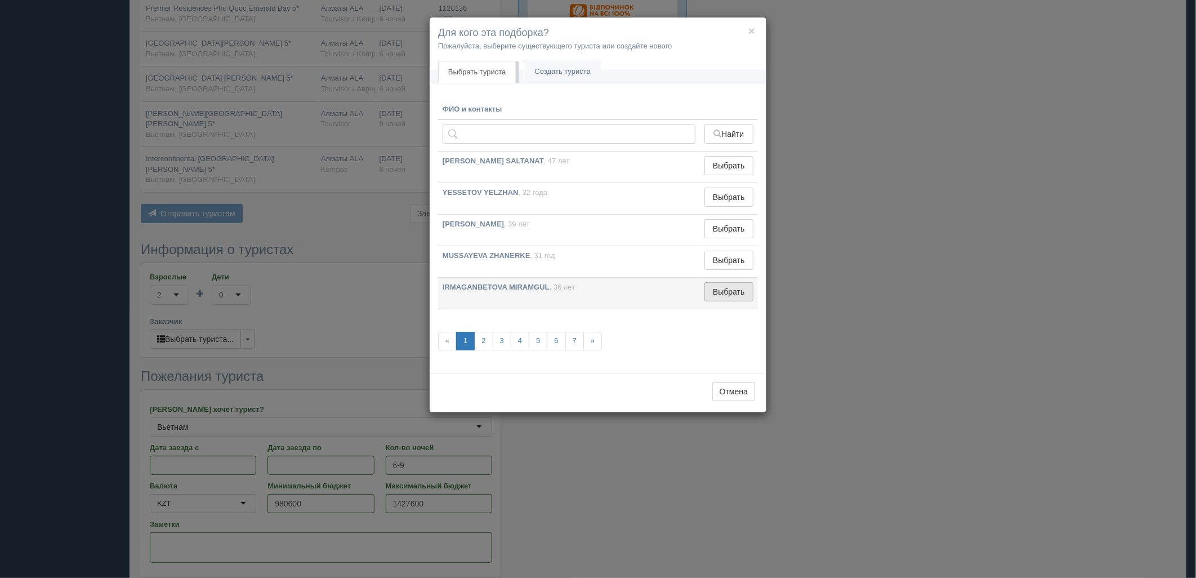
click at [736, 293] on button "Выбрать" at bounding box center [728, 291] width 49 height 19
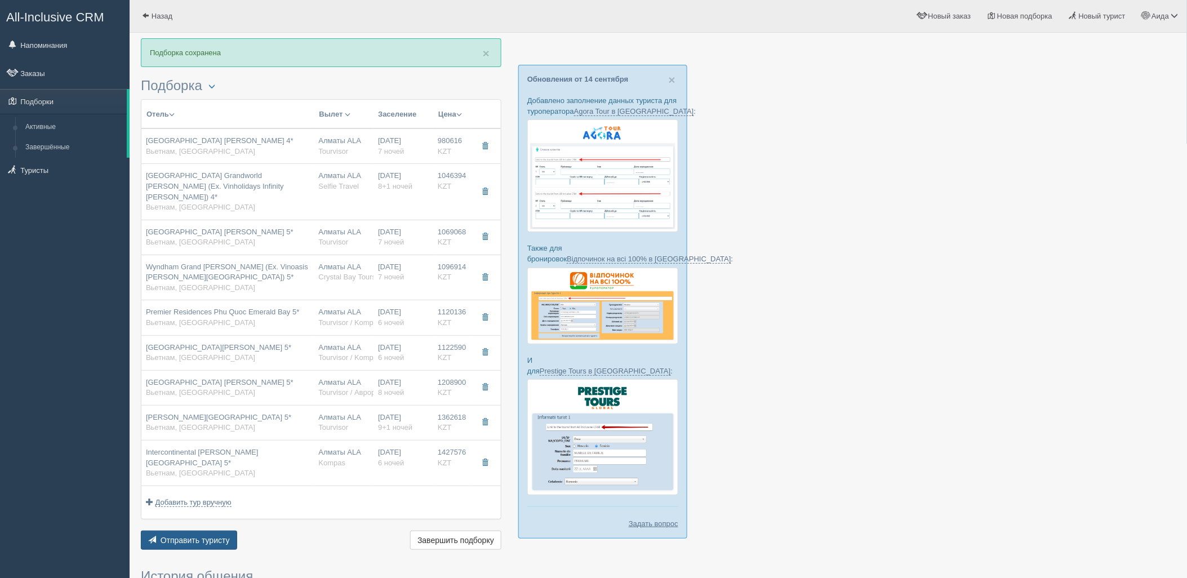
click at [231, 530] on button "Отправить туристу Отправить" at bounding box center [189, 539] width 96 height 19
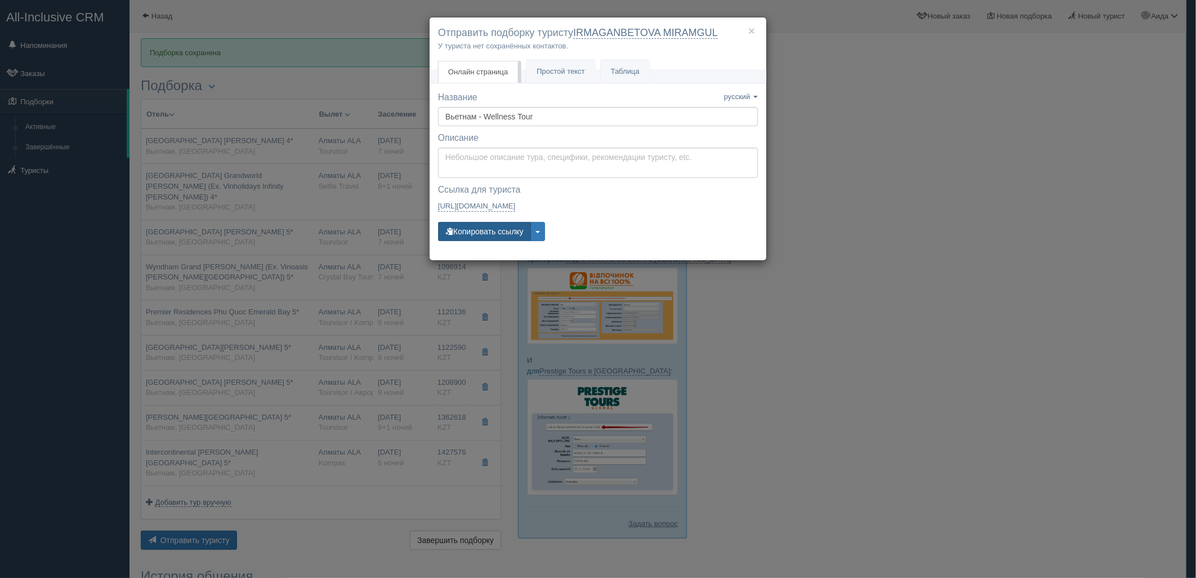
click at [488, 231] on button "Копировать ссылку" at bounding box center [484, 231] width 93 height 19
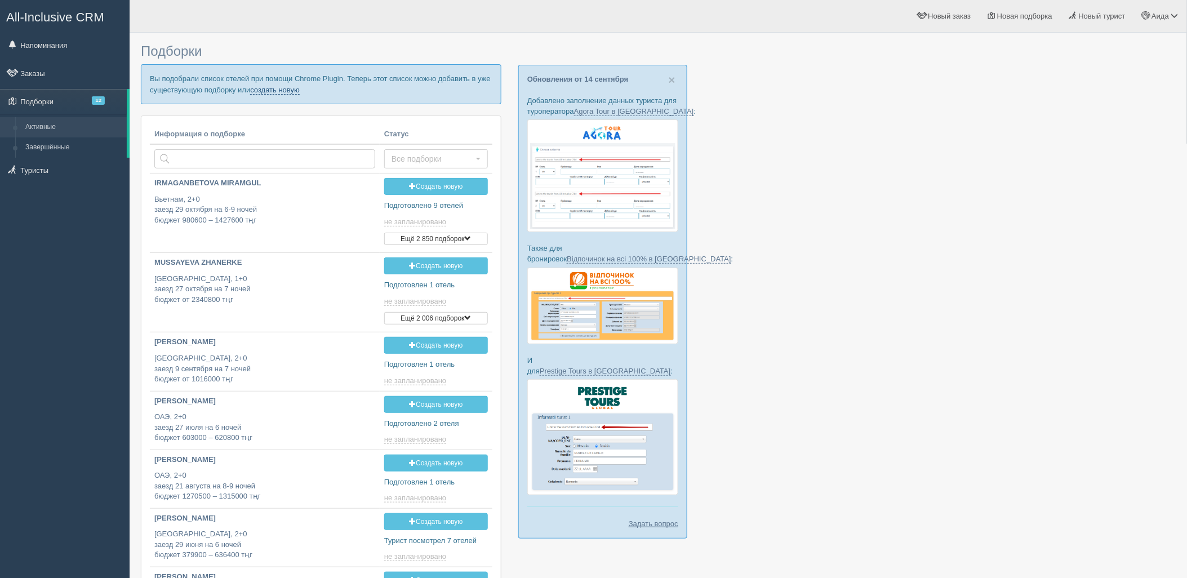
click at [280, 93] on link "создать новую" at bounding box center [275, 90] width 50 height 9
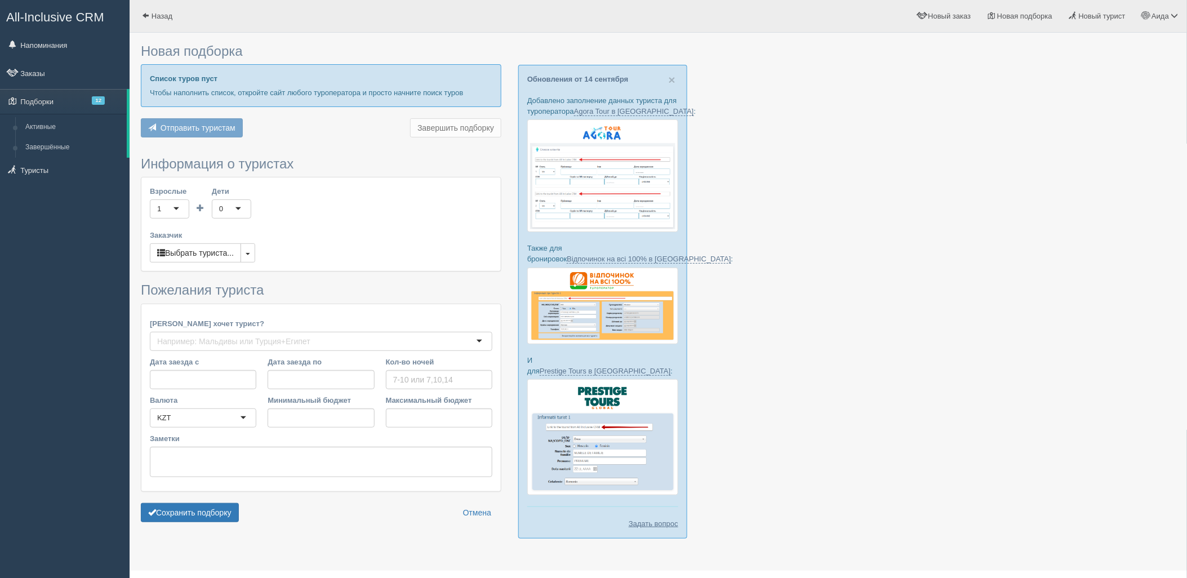
type input "6"
type input "972400"
type input "1521100"
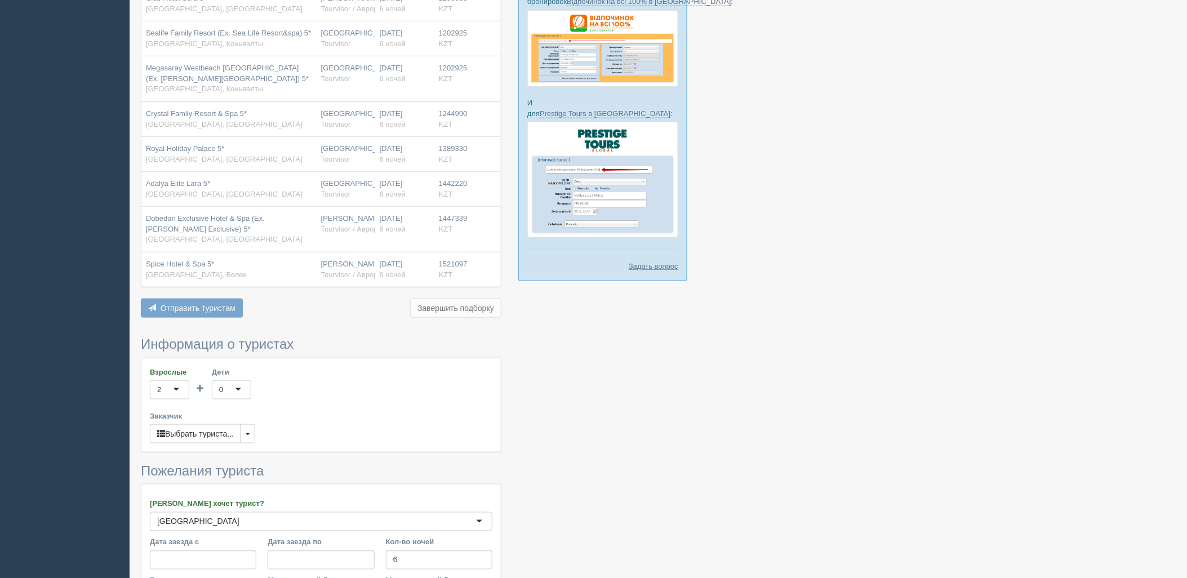
scroll to position [440, 0]
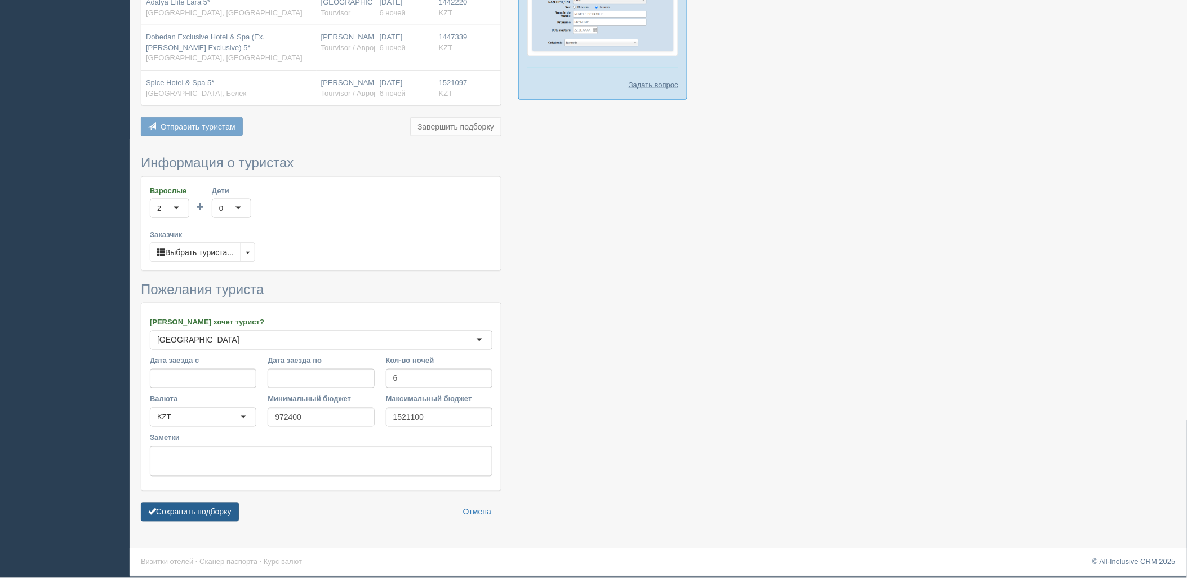
click at [206, 507] on button "Сохранить подборку" at bounding box center [190, 511] width 98 height 19
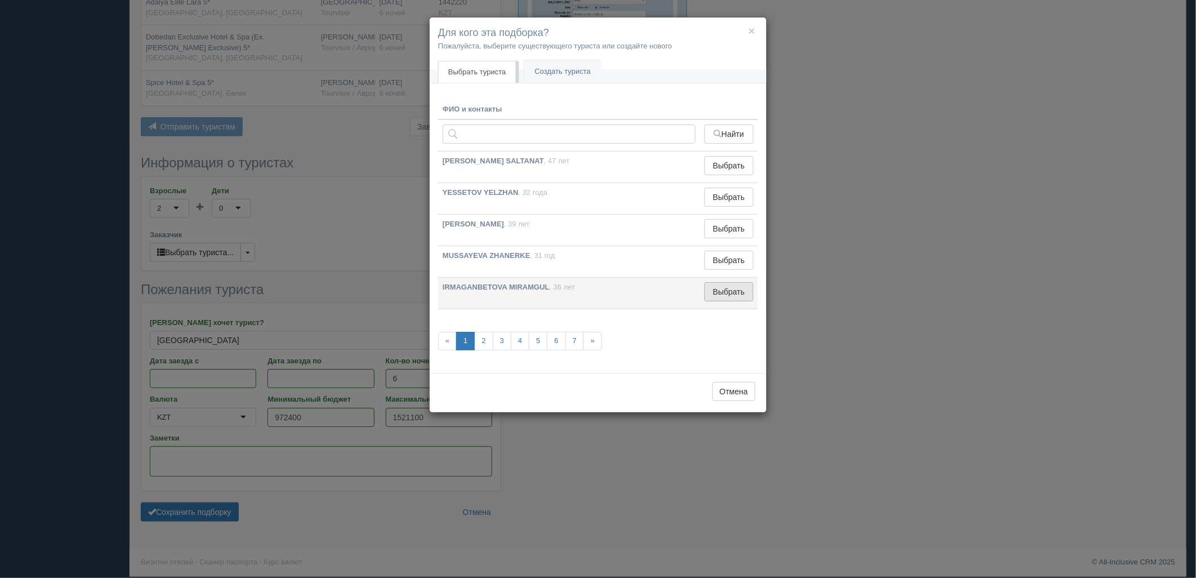
click at [714, 297] on button "Выбрать" at bounding box center [728, 291] width 49 height 19
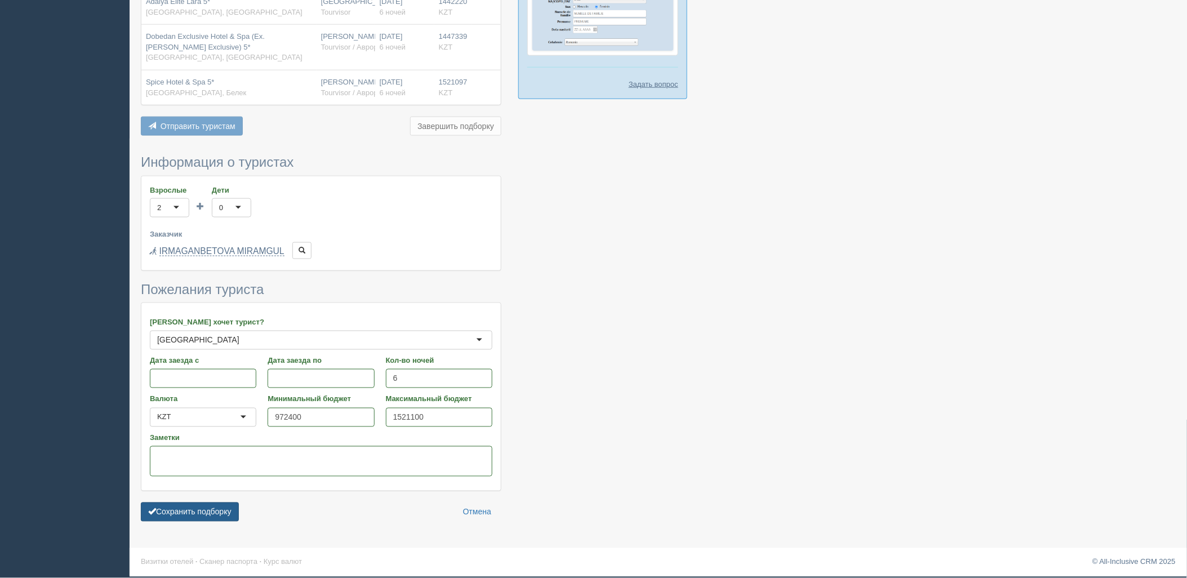
click at [221, 509] on button "Сохранить подборку" at bounding box center [190, 511] width 98 height 19
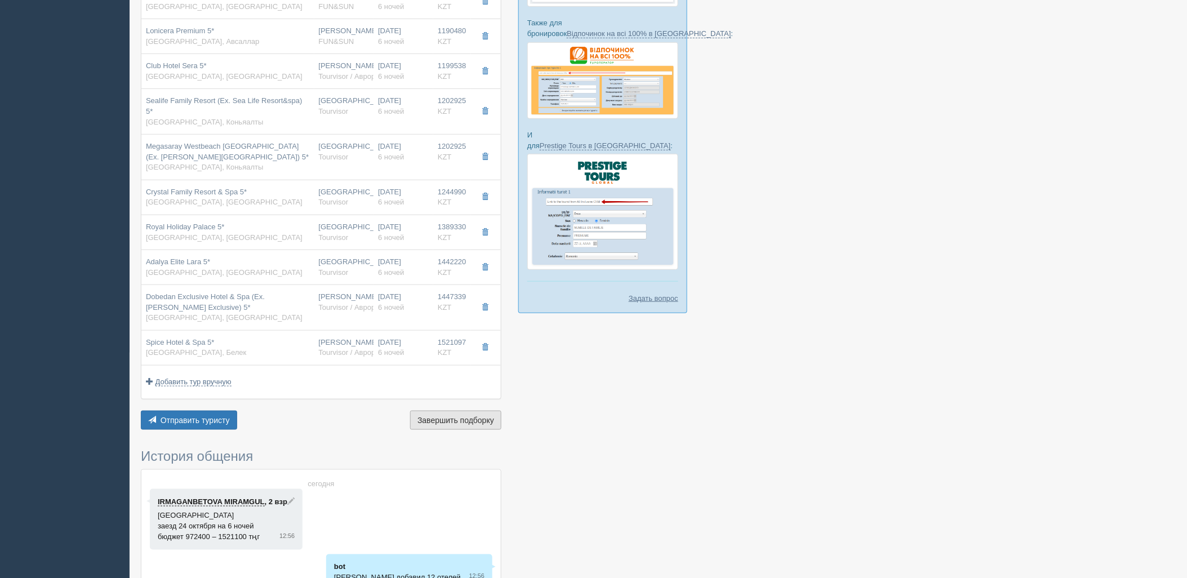
scroll to position [250, 0]
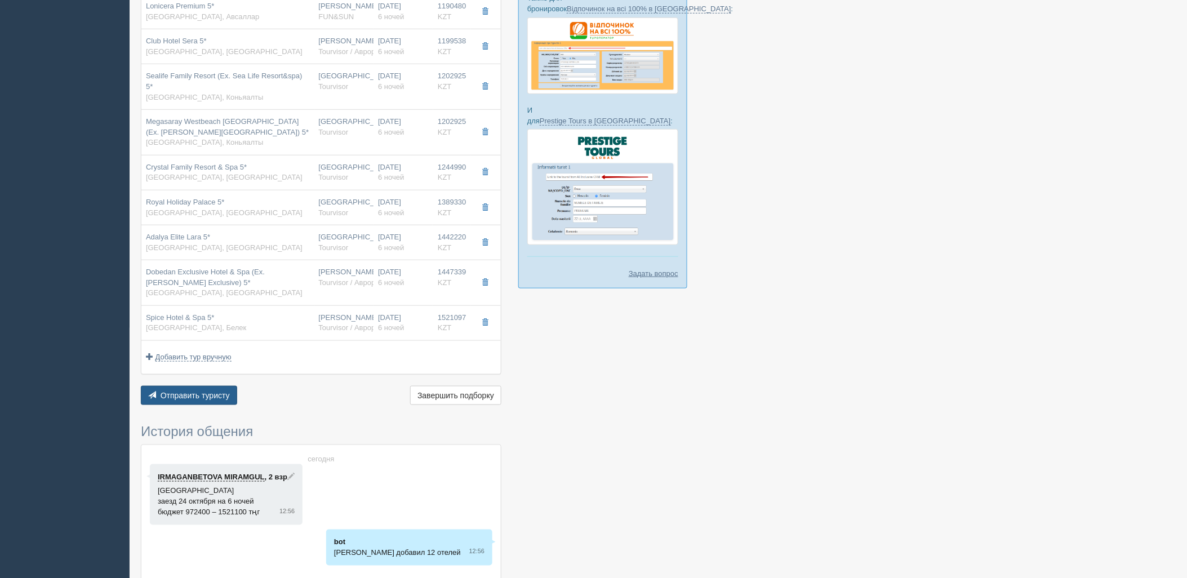
drag, startPoint x: 204, startPoint y: 395, endPoint x: 217, endPoint y: 390, distance: 13.9
click at [204, 396] on div "Отправить туристу Отправить Завершить подборку Активировать подборку Добавить и…" at bounding box center [321, 397] width 360 height 22
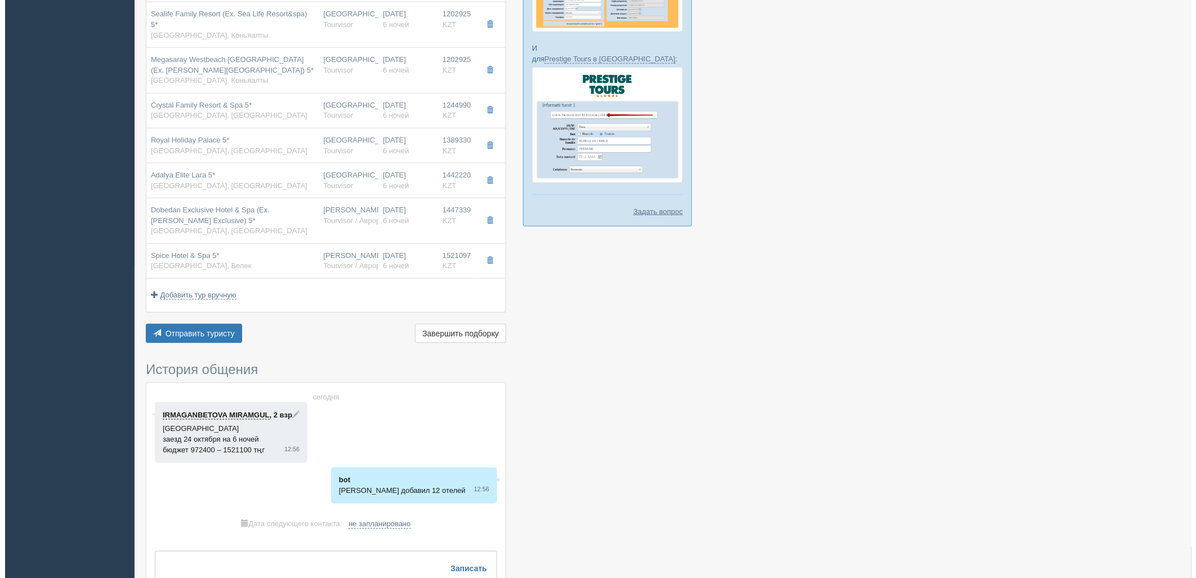
scroll to position [313, 0]
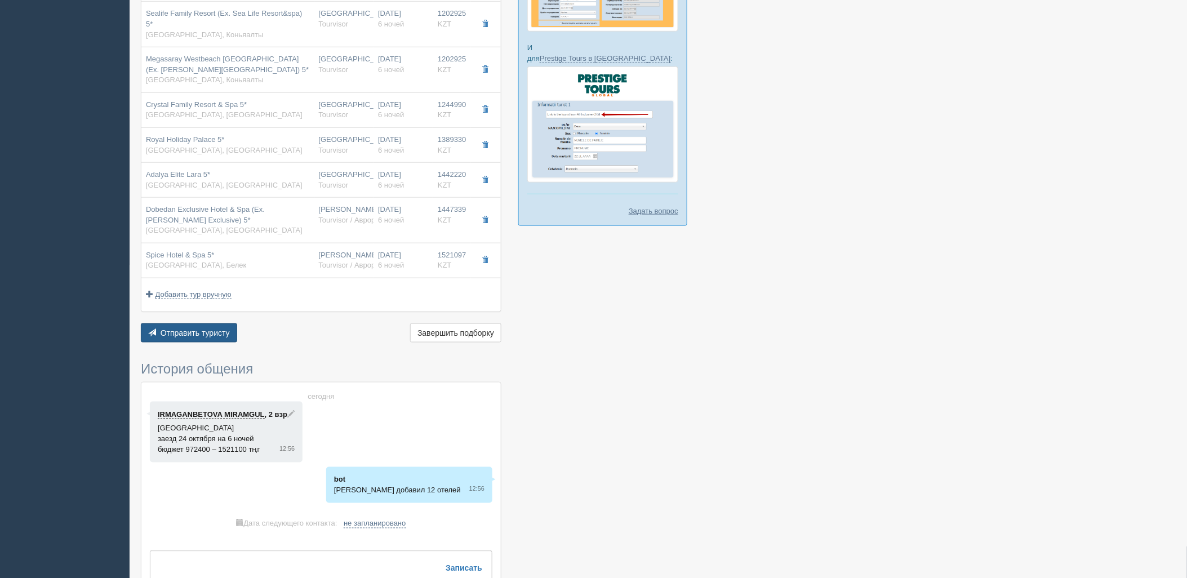
click at [214, 328] on span "Отправить туристу" at bounding box center [194, 332] width 69 height 9
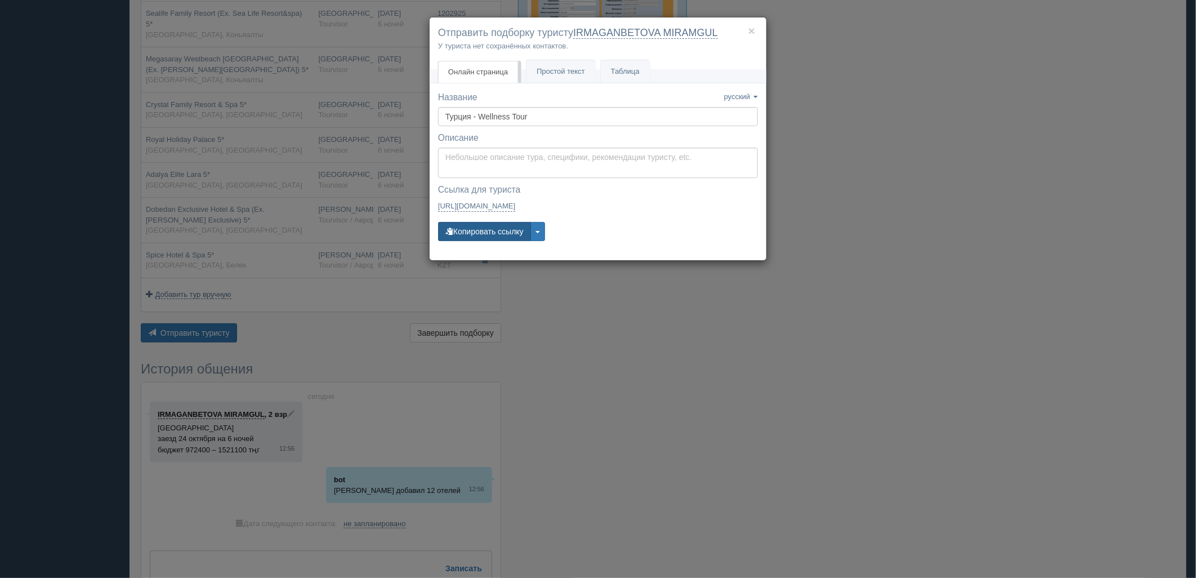
click at [510, 230] on button "Копировать ссылку" at bounding box center [484, 231] width 93 height 19
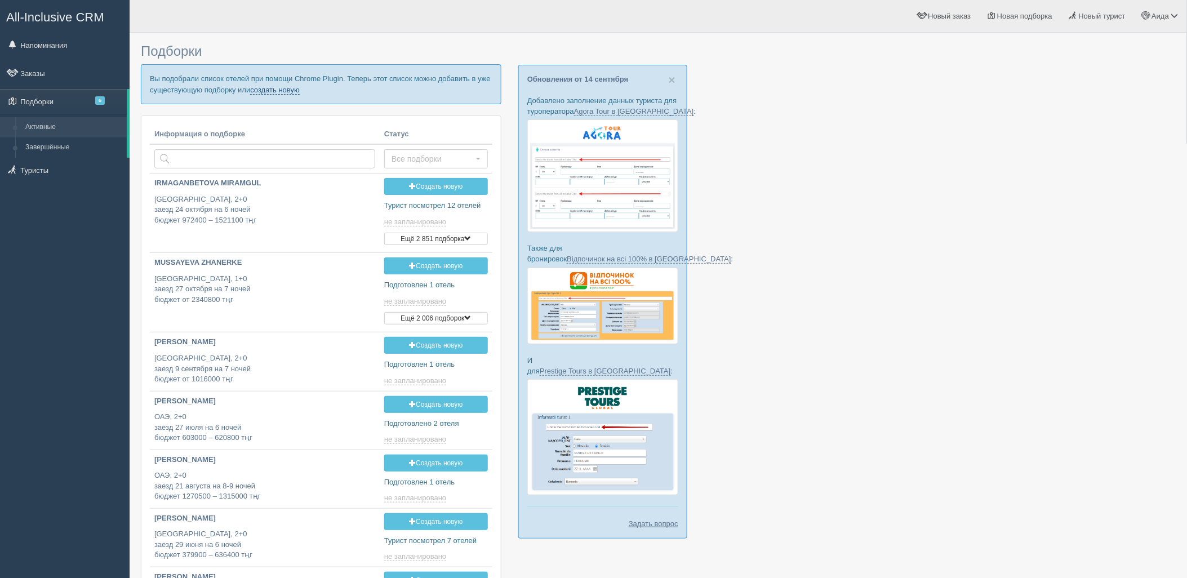
click at [278, 88] on link "создать новую" at bounding box center [275, 90] width 50 height 9
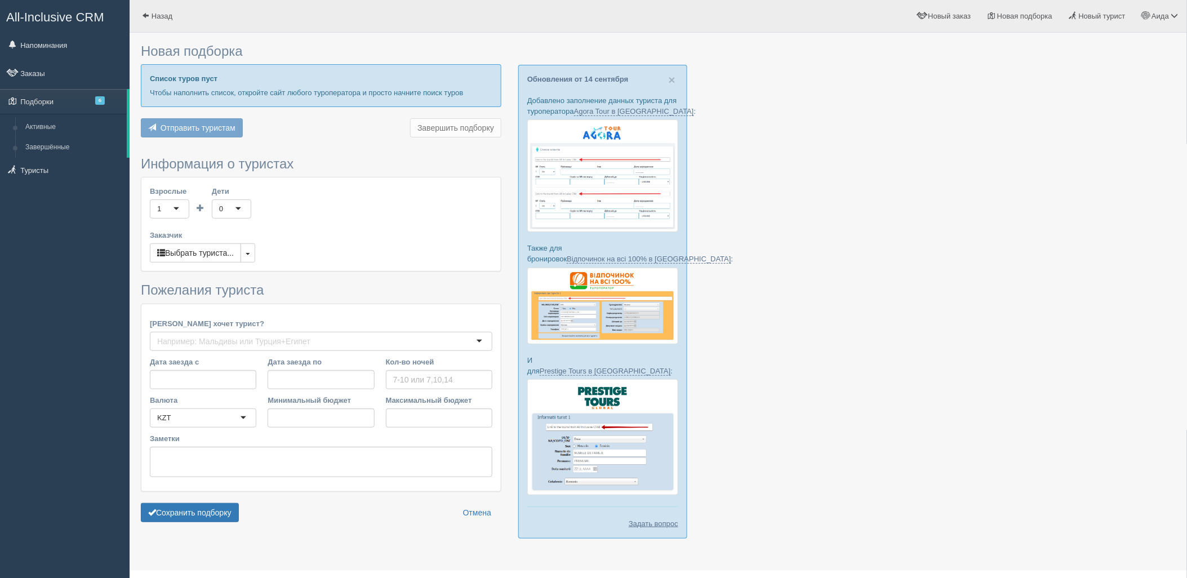
type input "6"
type input "723000"
type input "848300"
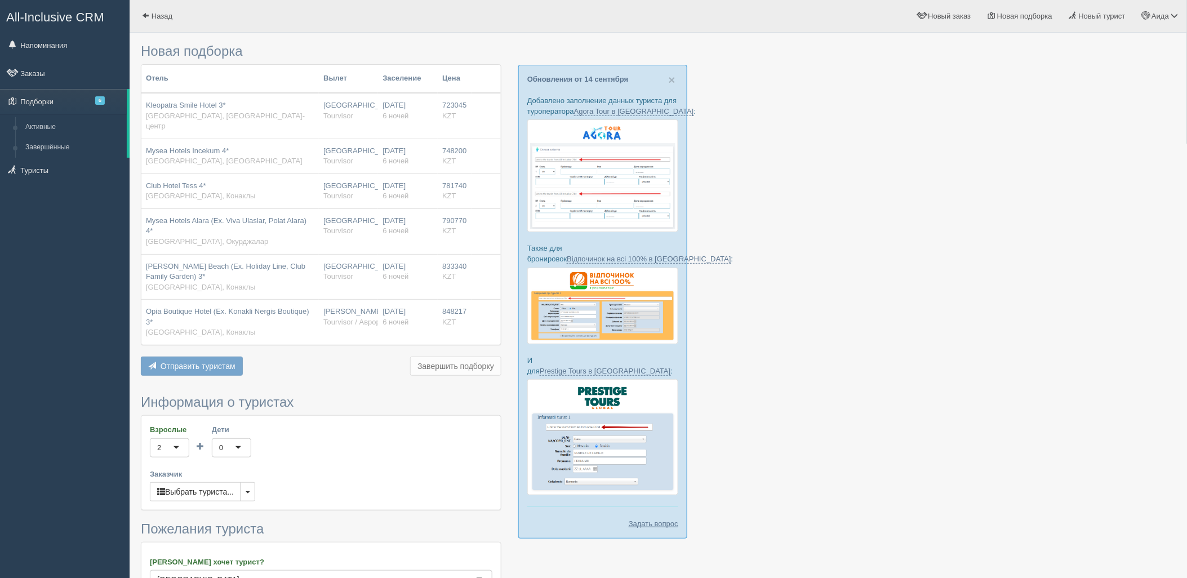
scroll to position [216, 0]
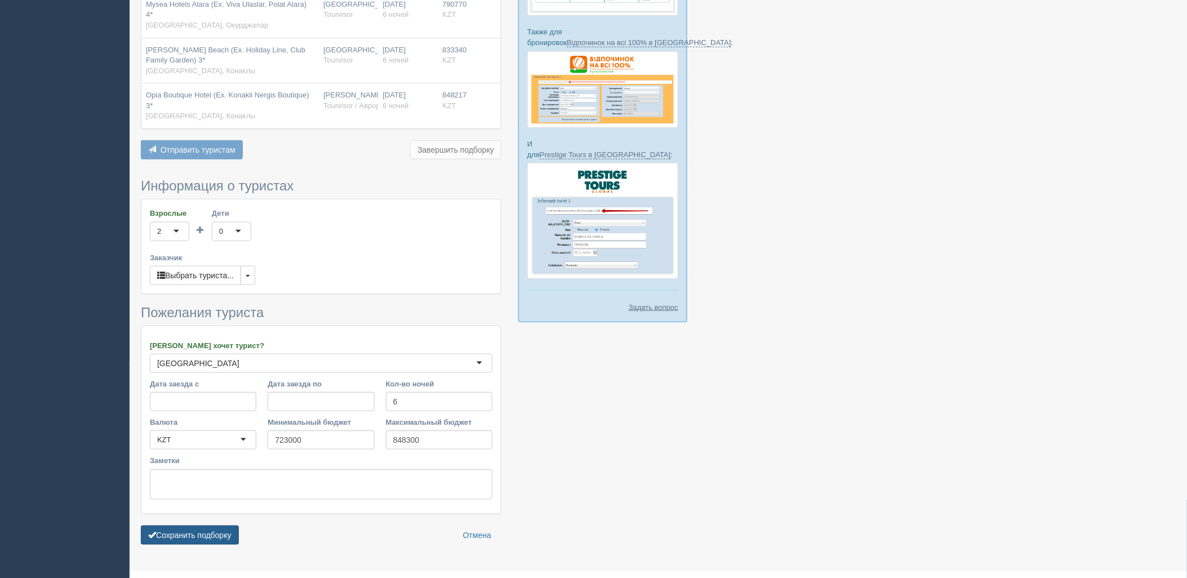
click at [224, 525] on button "Сохранить подборку" at bounding box center [190, 534] width 98 height 19
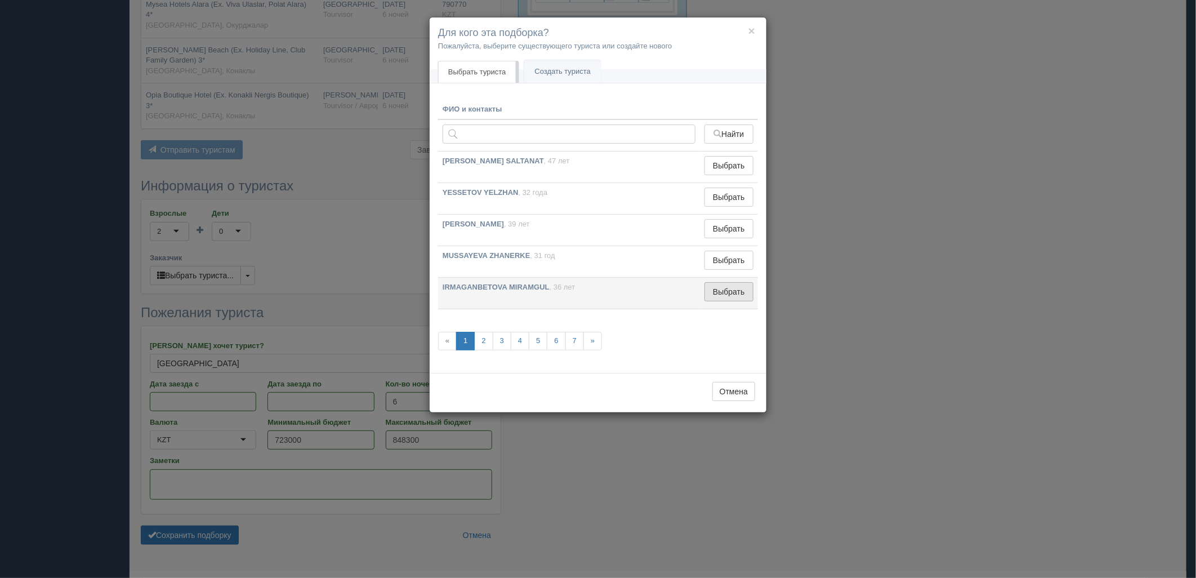
click at [737, 288] on button "Выбрать" at bounding box center [728, 291] width 49 height 19
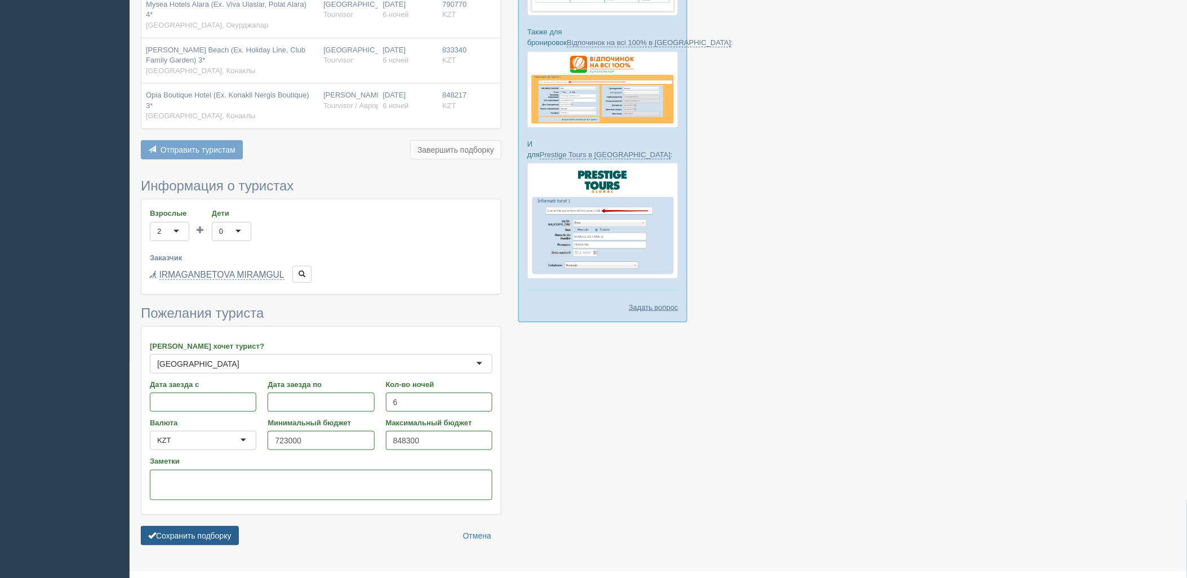
click at [210, 526] on button "Сохранить подборку" at bounding box center [190, 535] width 98 height 19
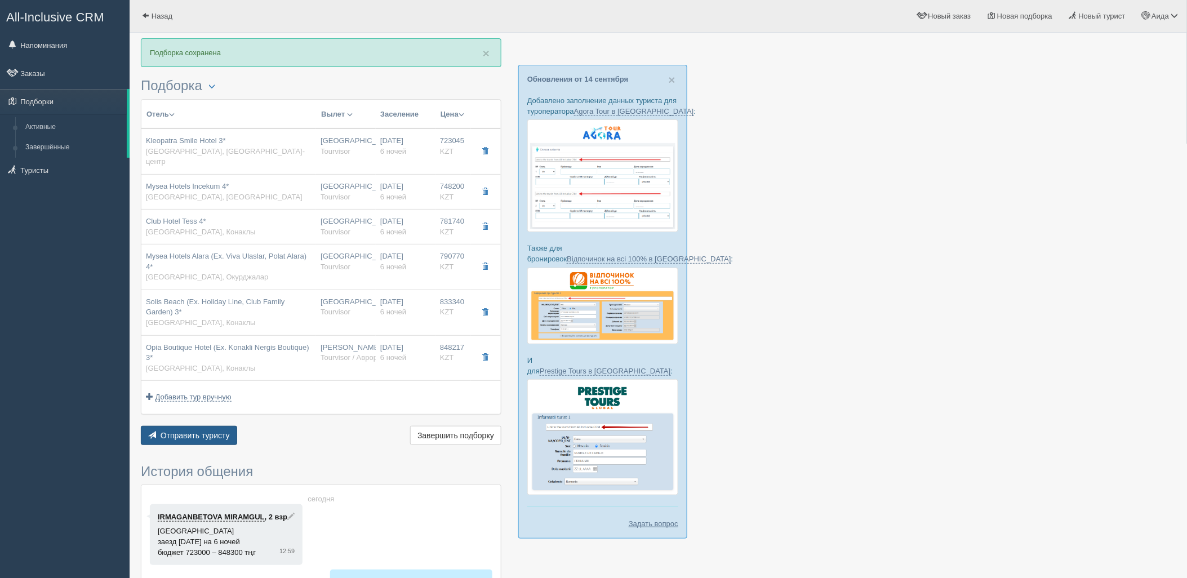
click at [196, 431] on span "Отправить туристу" at bounding box center [194, 435] width 69 height 9
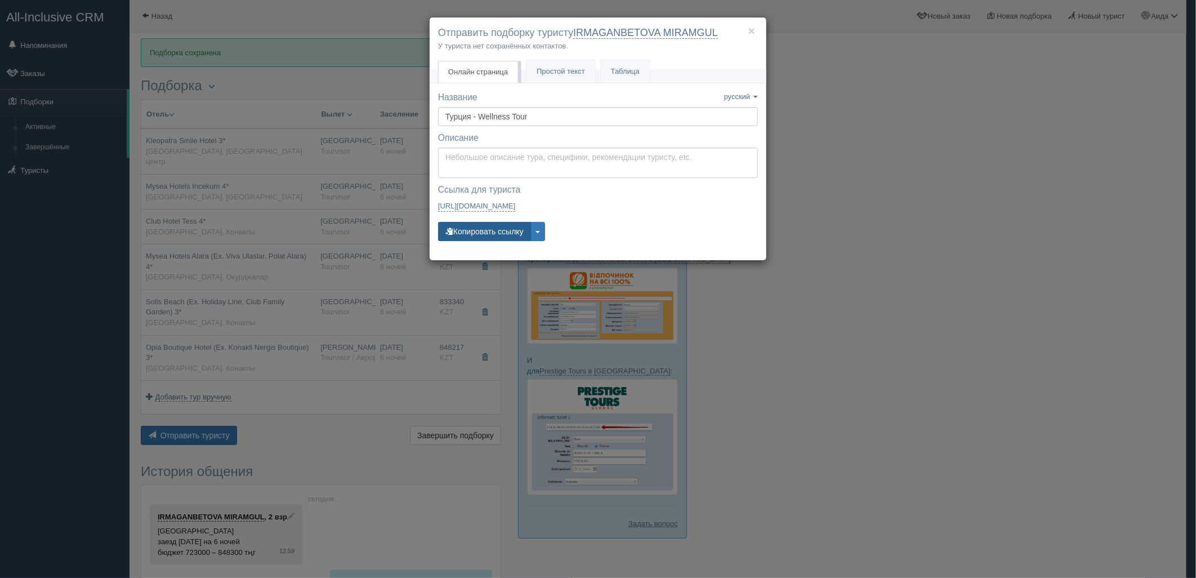
click at [469, 228] on button "Копировать ссылку" at bounding box center [484, 231] width 93 height 19
